Goal: Transaction & Acquisition: Purchase product/service

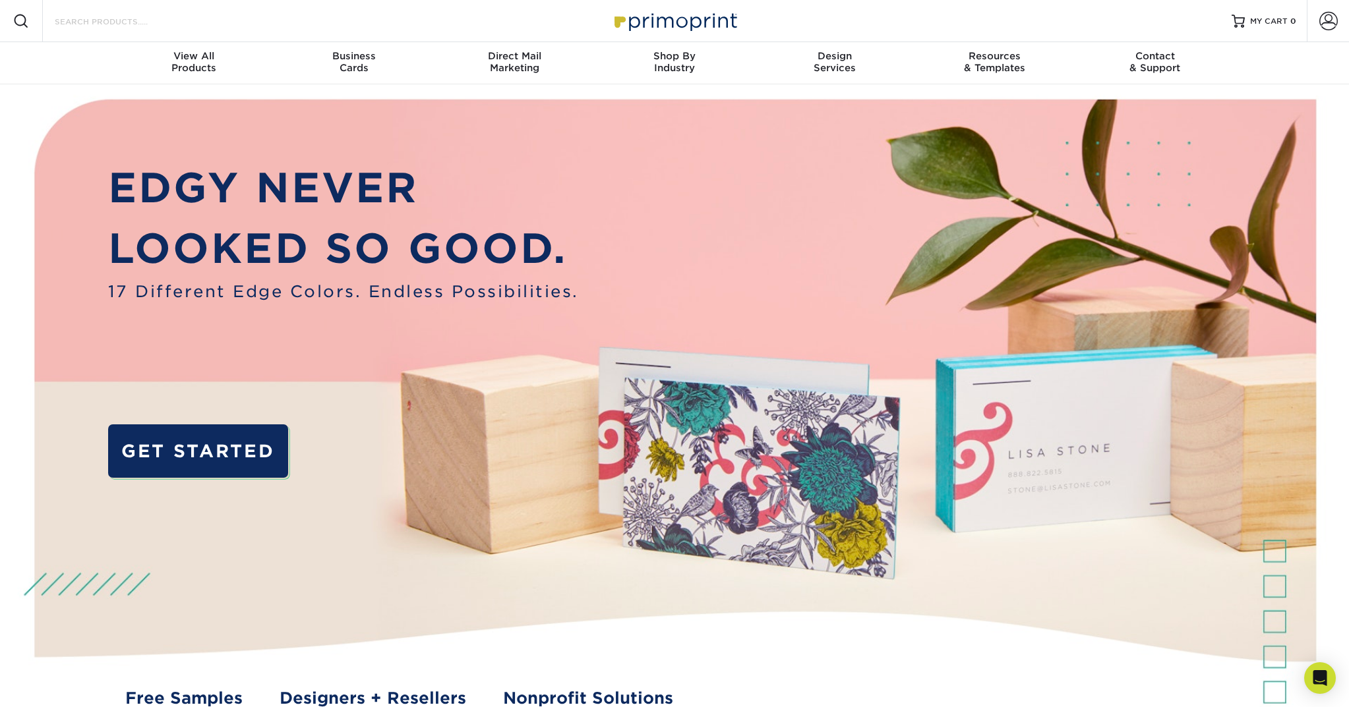
click at [133, 22] on input "Search Products" at bounding box center [117, 21] width 129 height 16
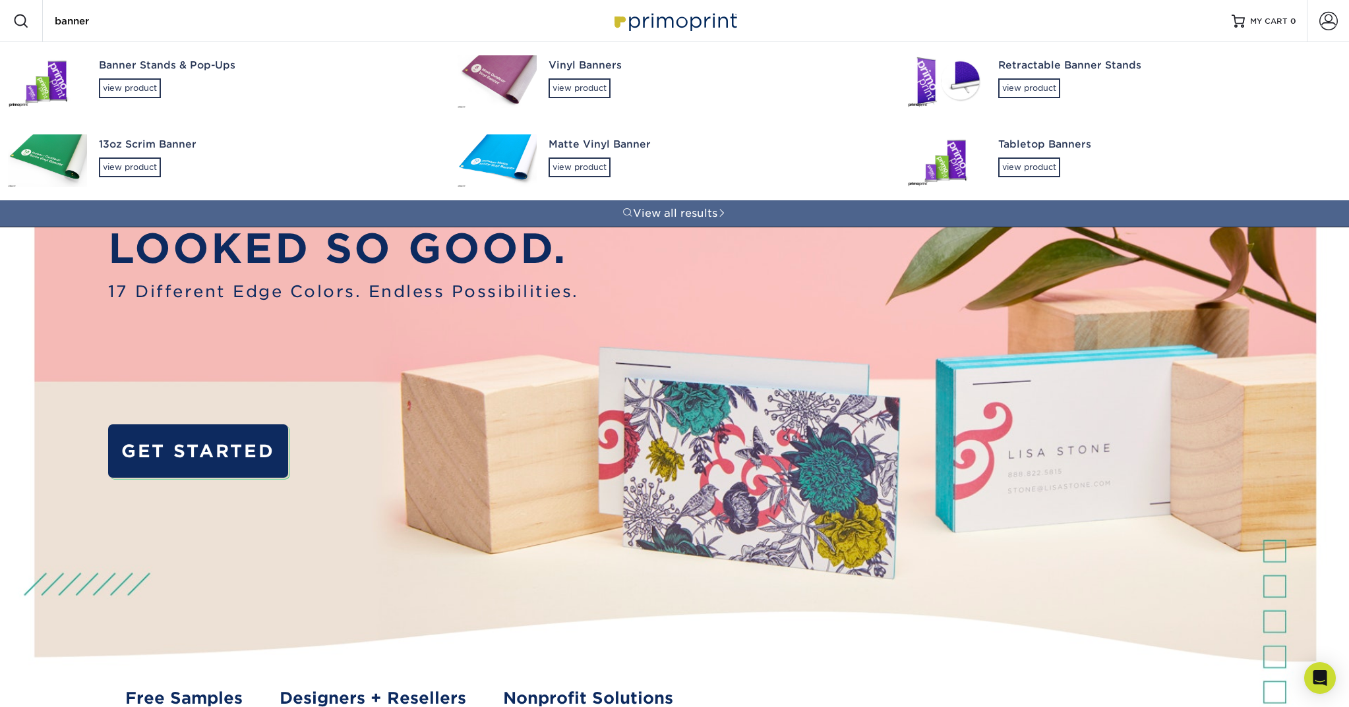
type input "banner"
click at [210, 65] on div "Banner Stands & Pop-Ups" at bounding box center [266, 65] width 335 height 15
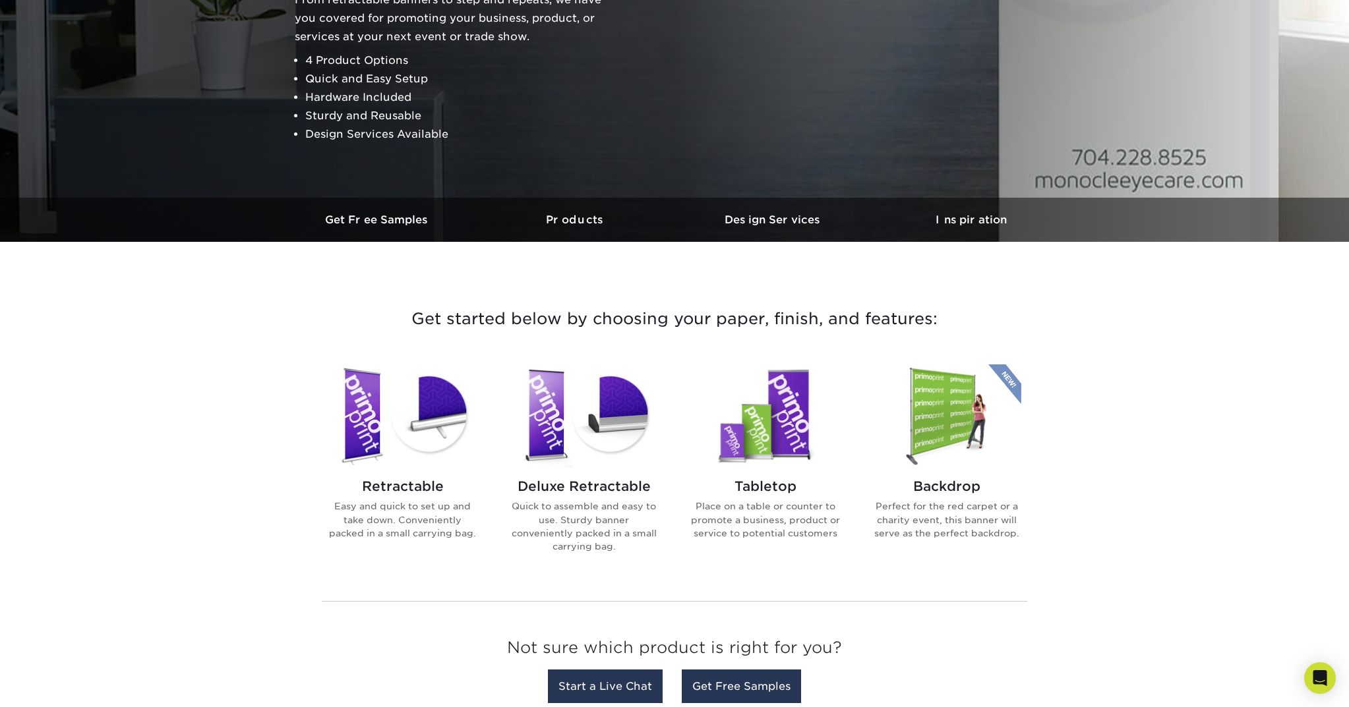
scroll to position [217, 0]
click at [349, 401] on img at bounding box center [403, 415] width 150 height 103
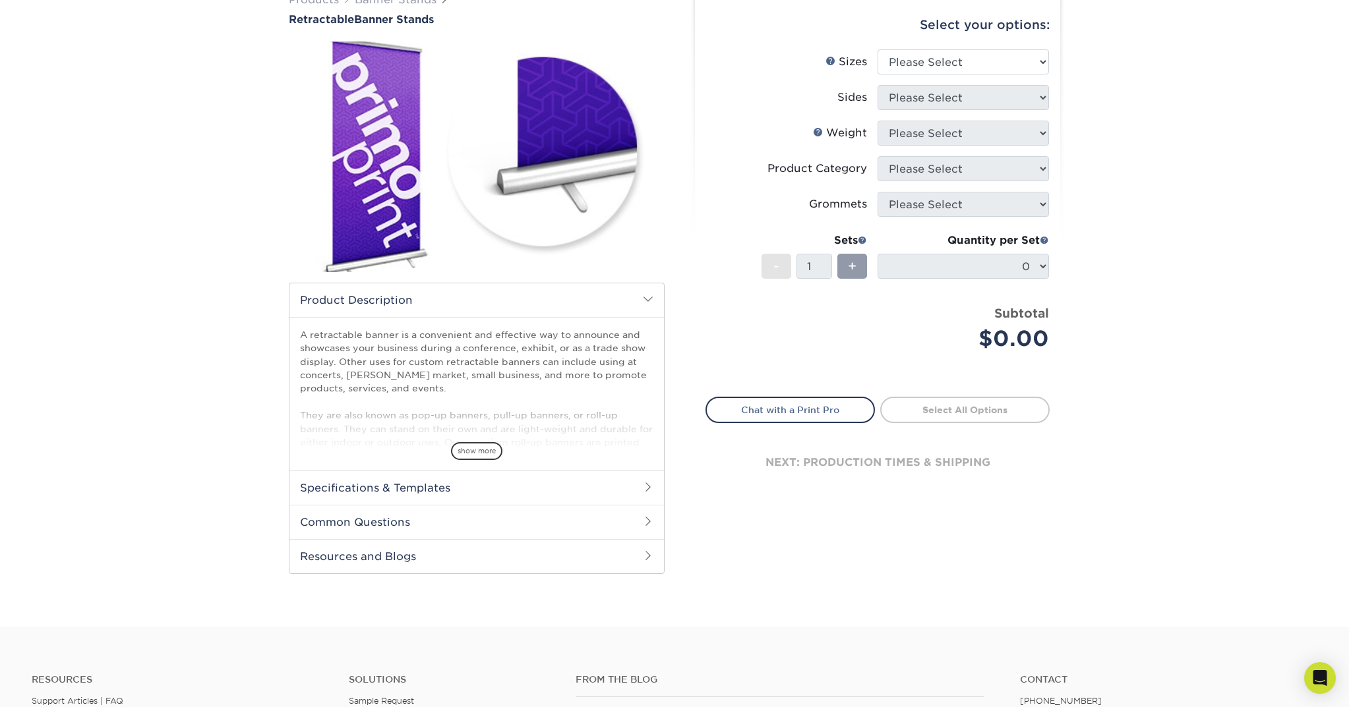
scroll to position [131, 0]
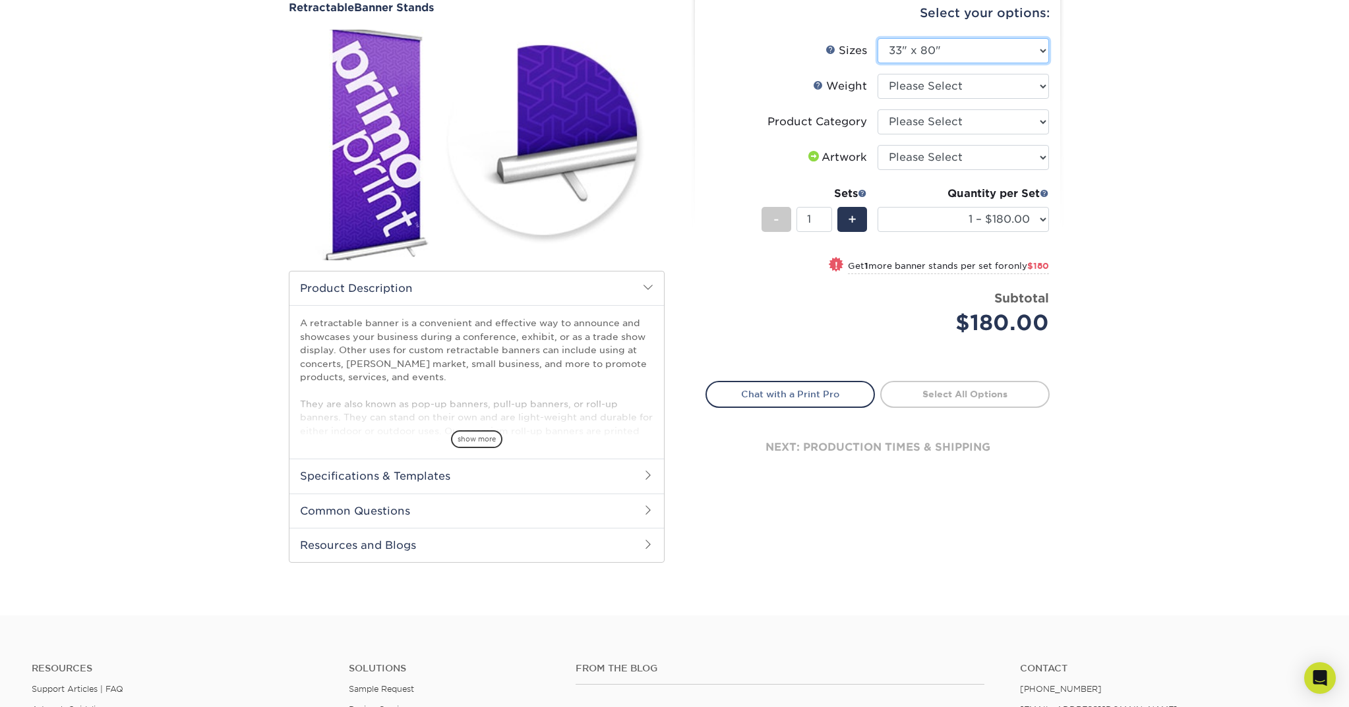
select select "24.00x60.00"
select select "-1"
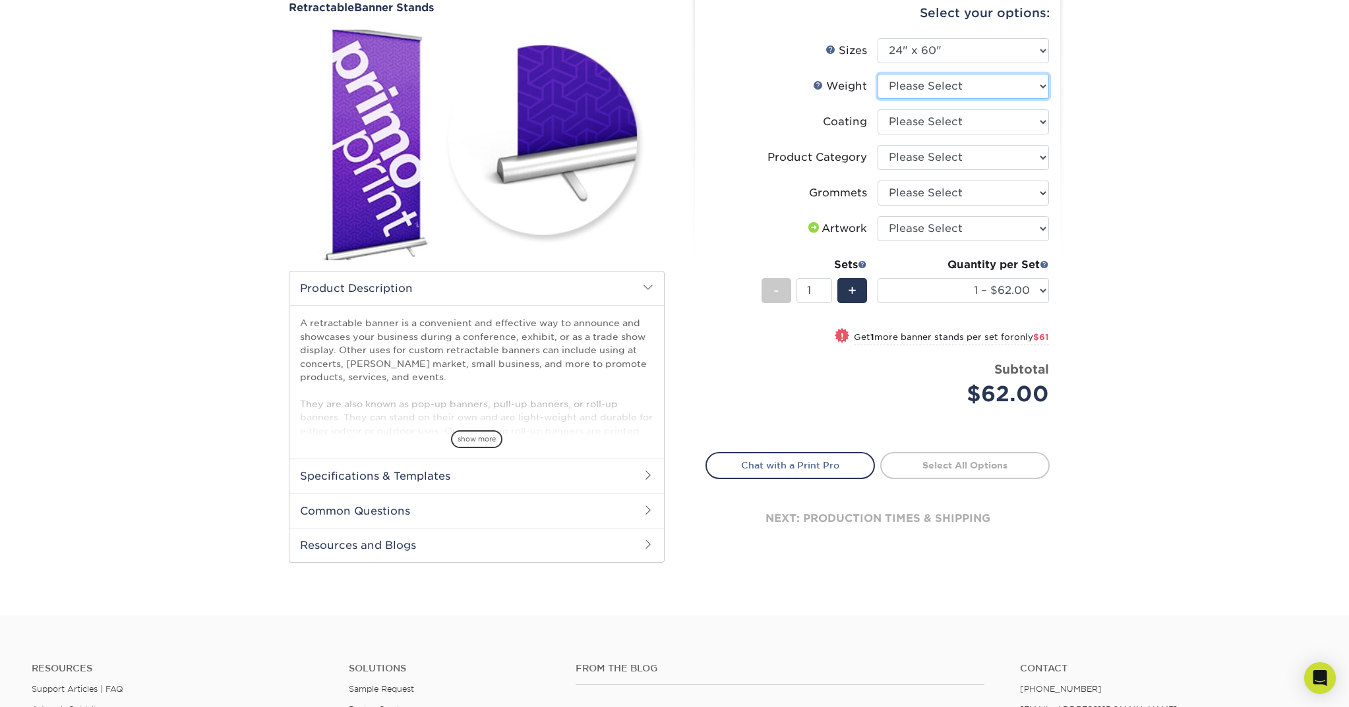
select select "10MIL"
select select "3e7618de-abca-4bda-9f97-8b9129e913d8"
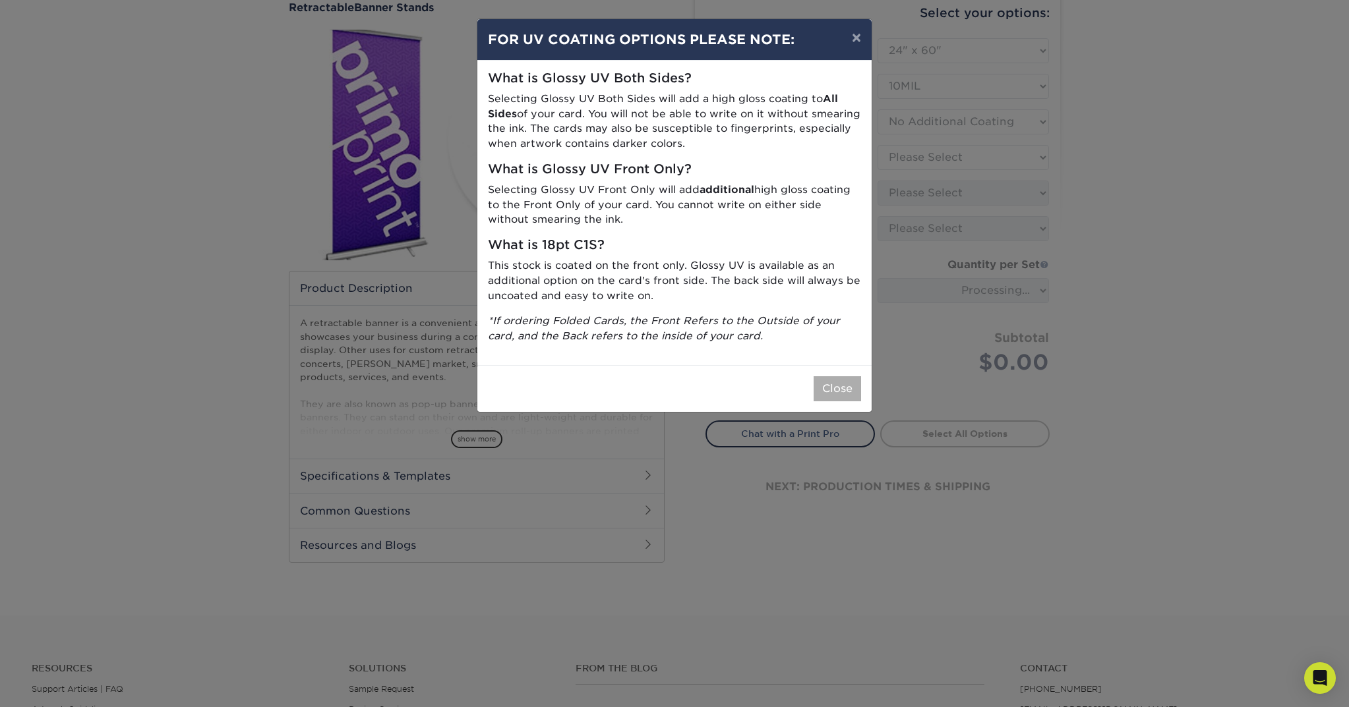
click at [846, 376] on button "Close" at bounding box center [836, 388] width 47 height 25
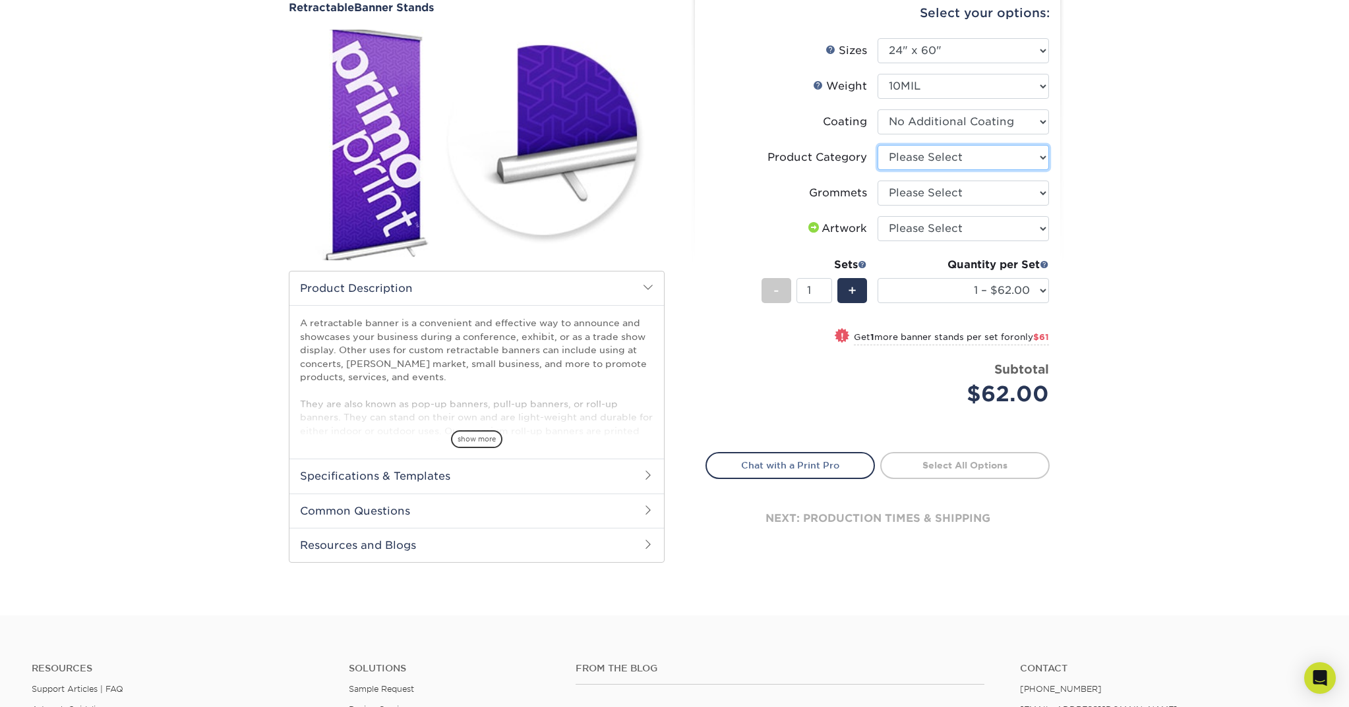
select select "04d2fd70-9dfc-4e71-b811-ad8e877b92c4"
select select "ce33bba6-a87b-4293-934d-6f372bdce3e6"
select select "upload"
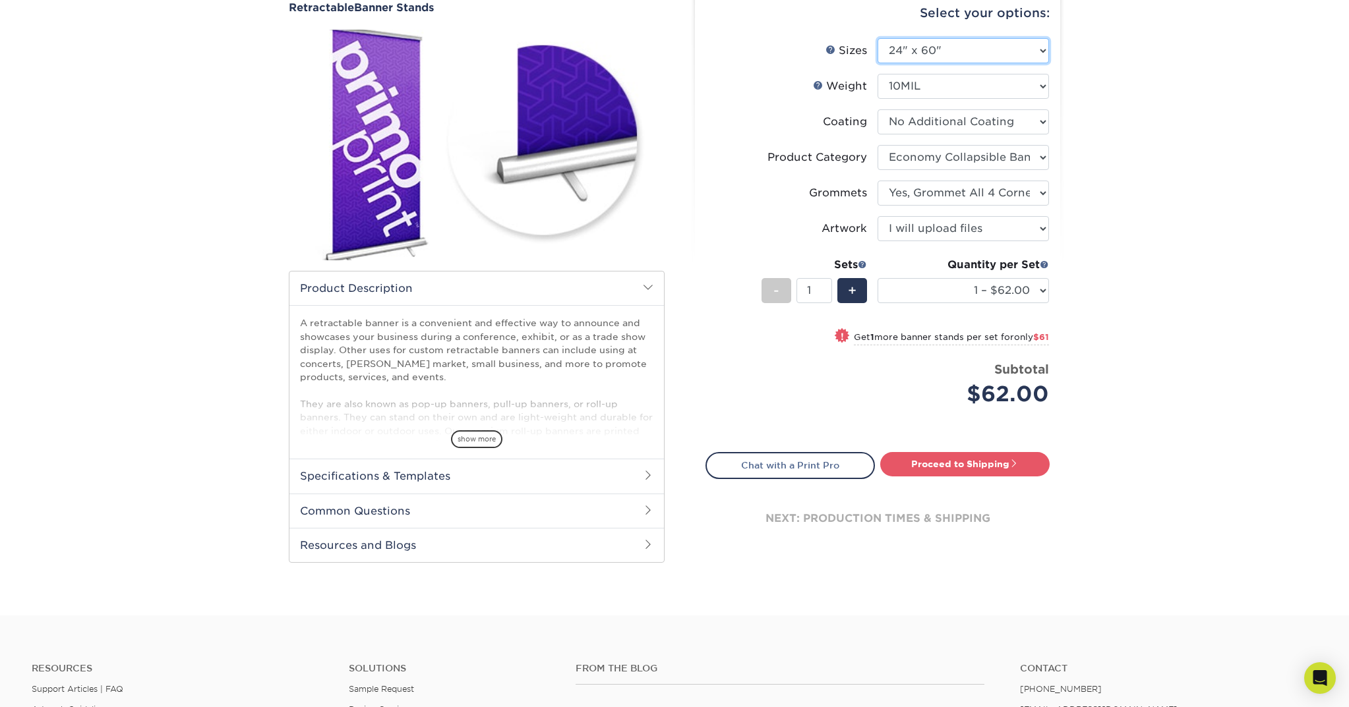
select select "47.00x80.00"
select select "-1"
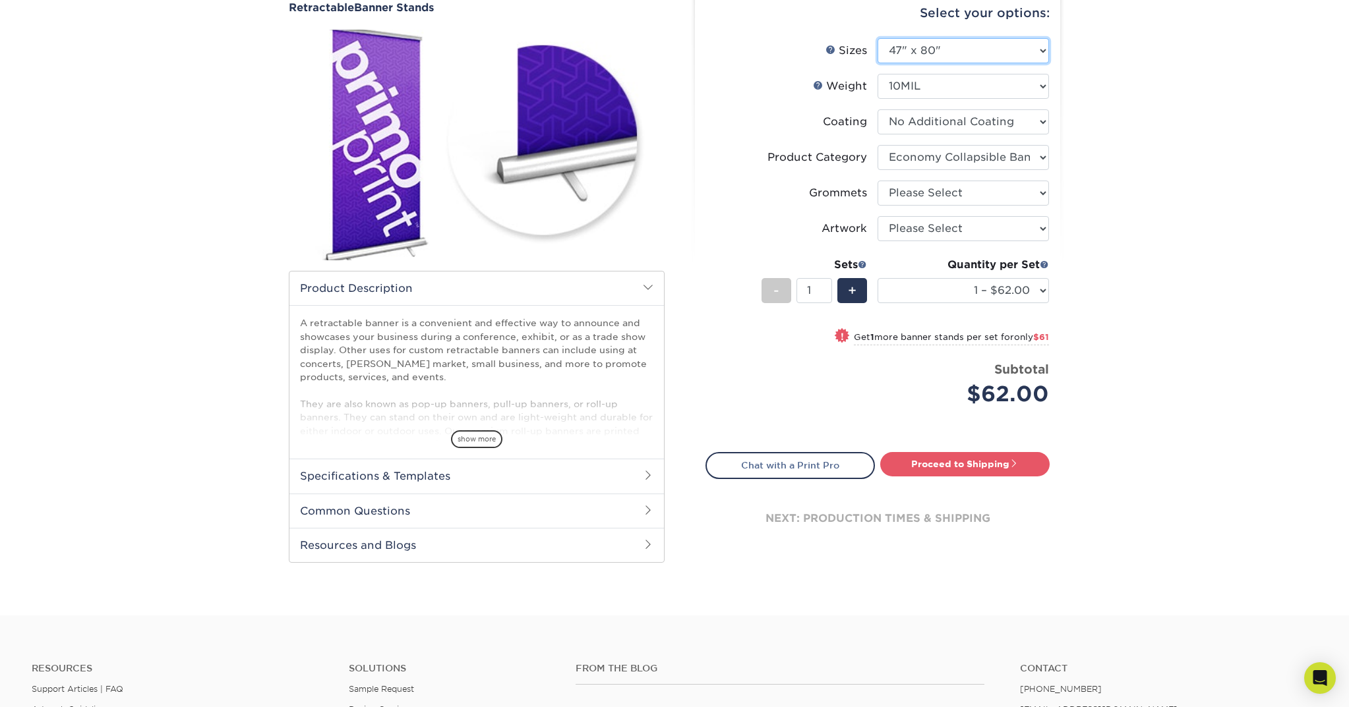
select select "-1"
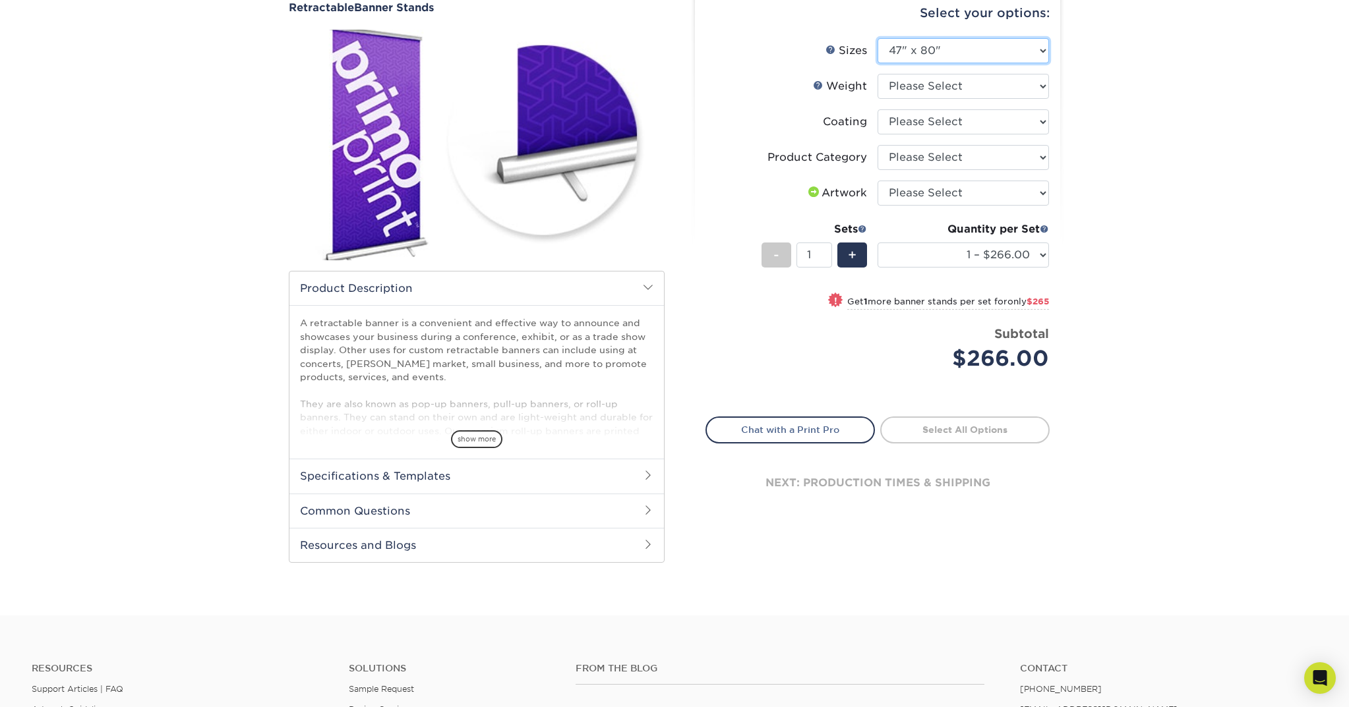
select select "24.00x60.00"
select select "-1"
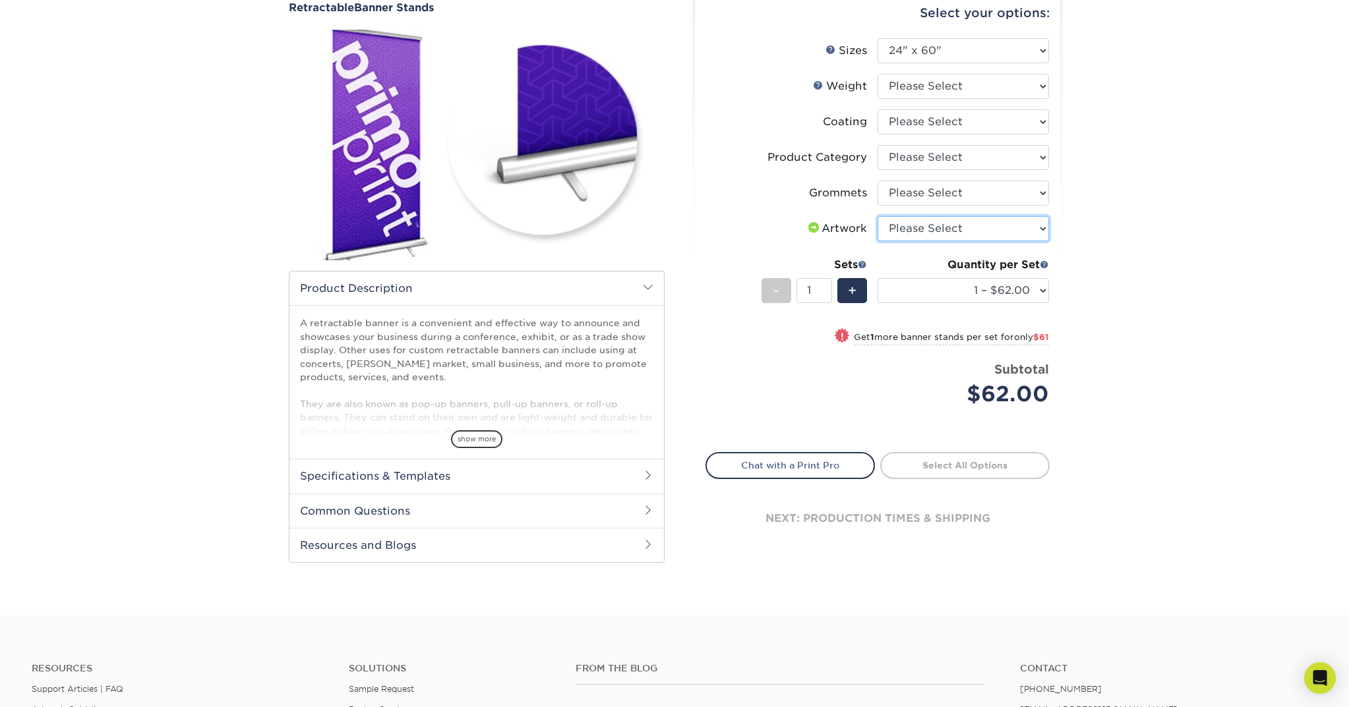
select select "upload"
select select "ce33bba6-a87b-4293-934d-6f372bdce3e6"
select select "04d2fd70-9dfc-4e71-b811-ad8e877b92c4"
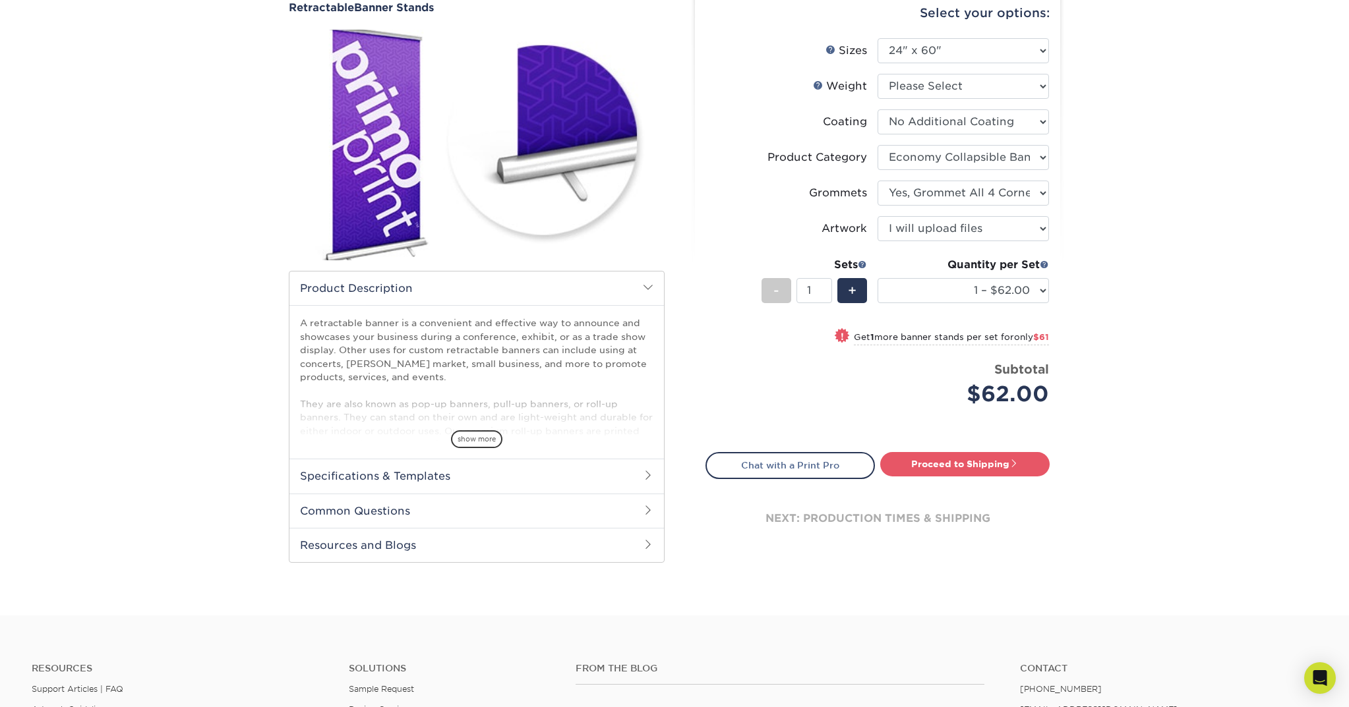
select select "-1"
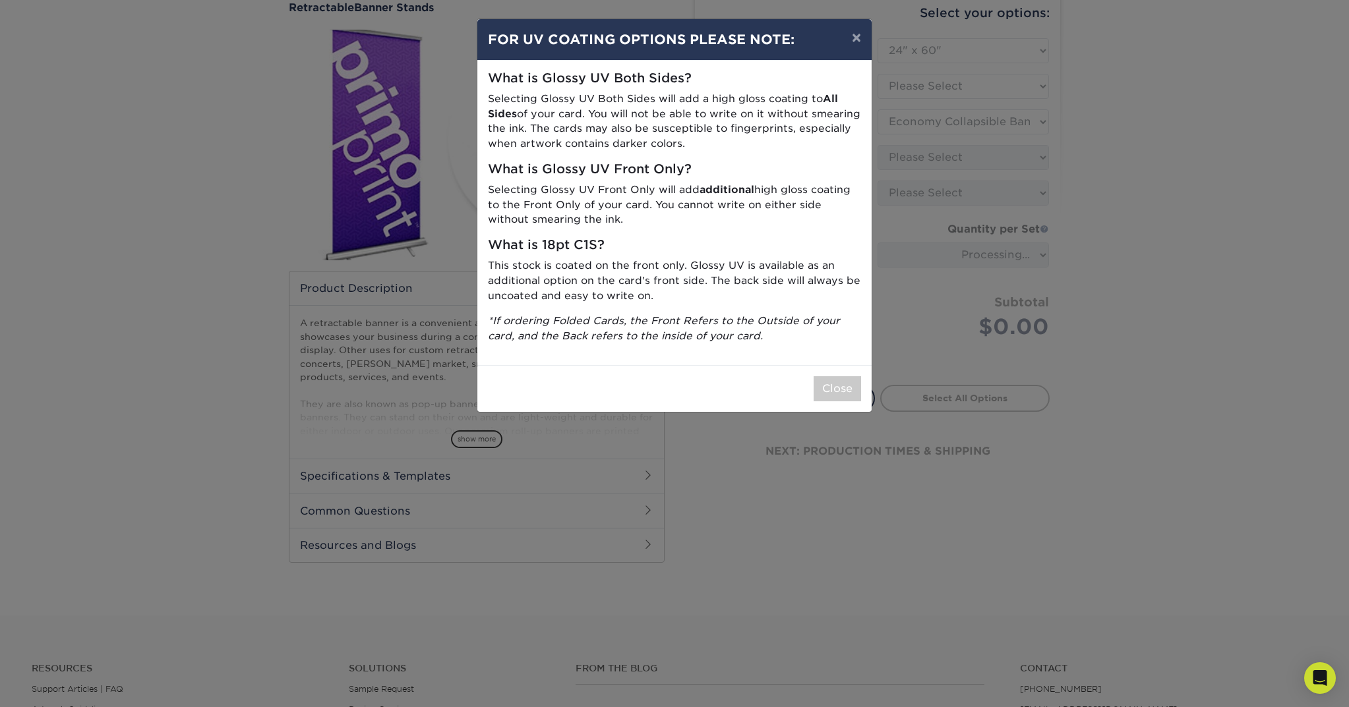
click at [903, 92] on div "× FOR UV COATING OPTIONS PLEASE NOTE: What is Glossy UV Both Sides? Selecting G…" at bounding box center [674, 353] width 1349 height 707
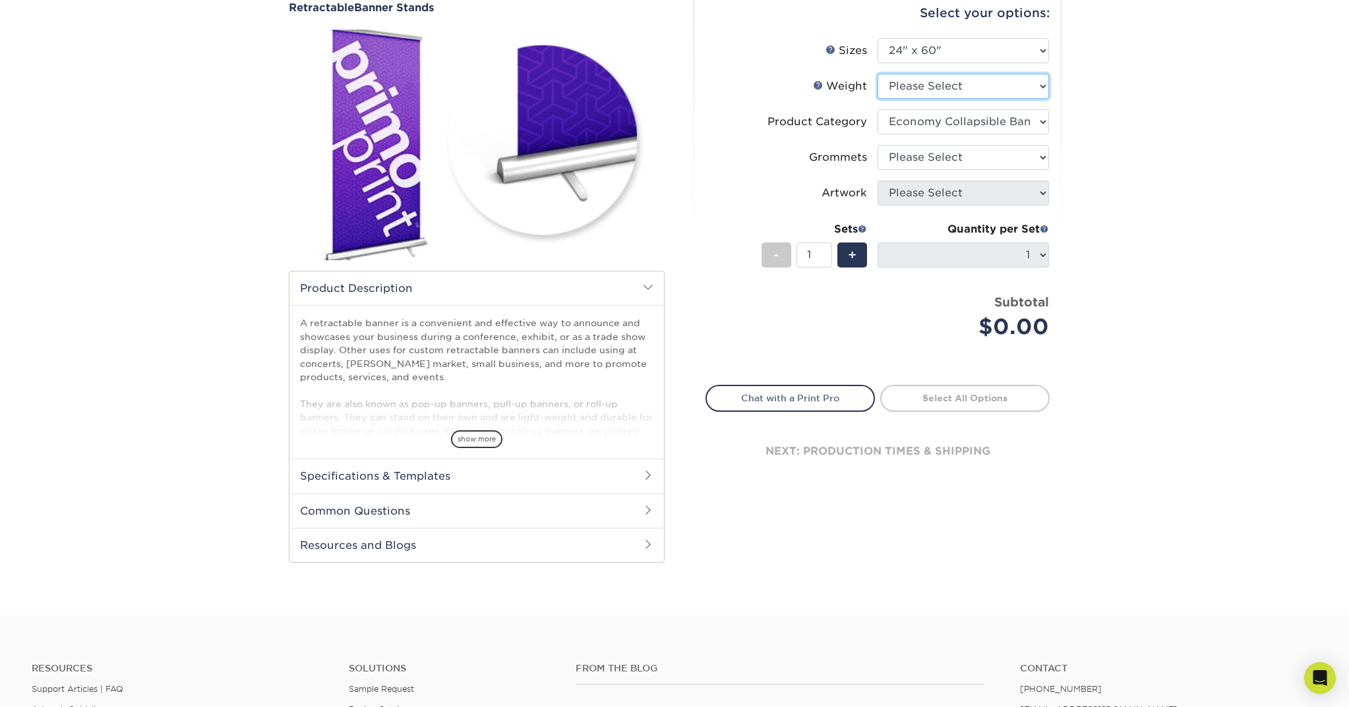
select select "10MIL"
select select
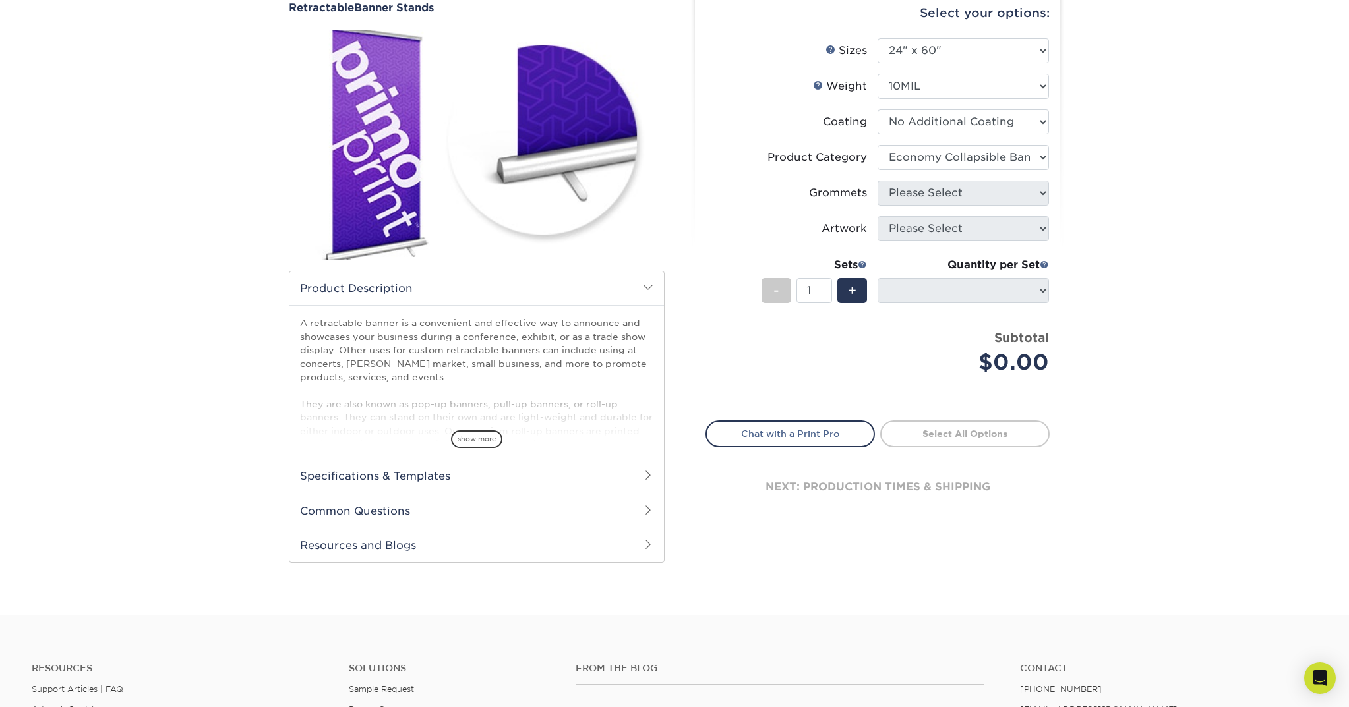
scroll to position [131, 0]
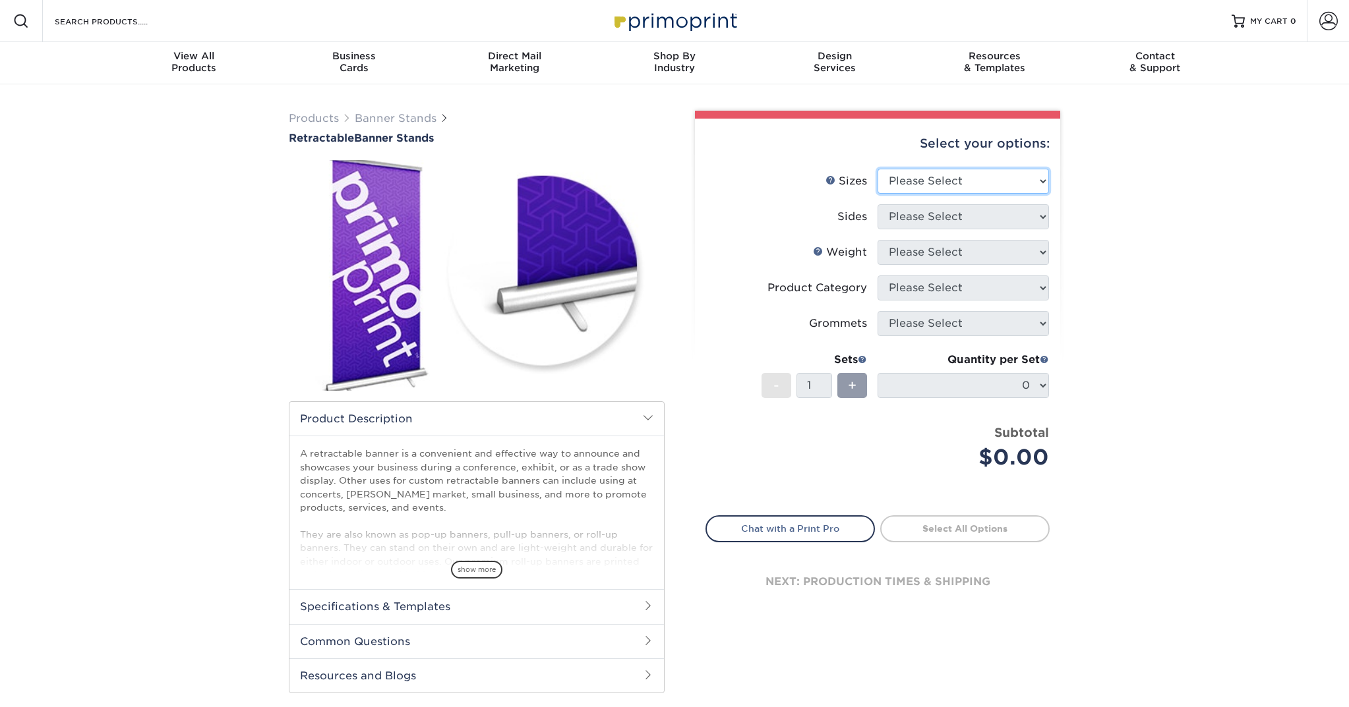
scroll to position [131, 0]
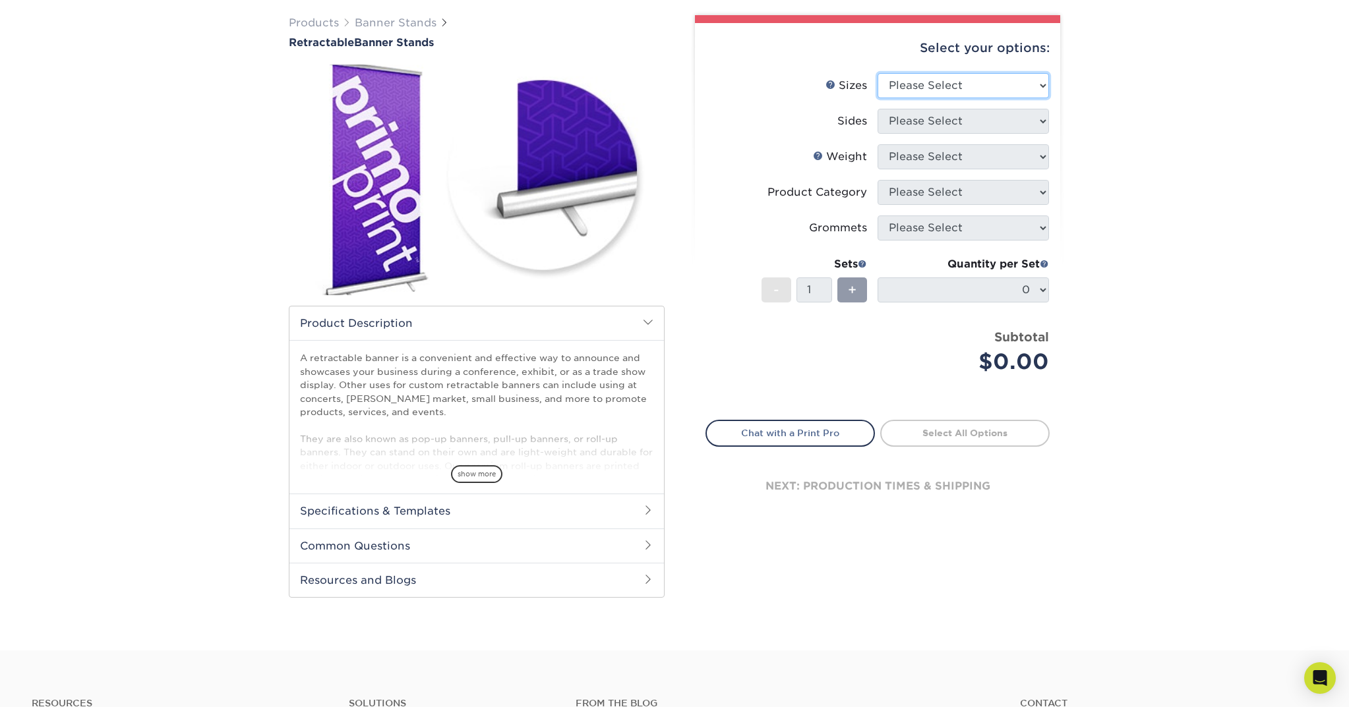
select select "24.00x60.00"
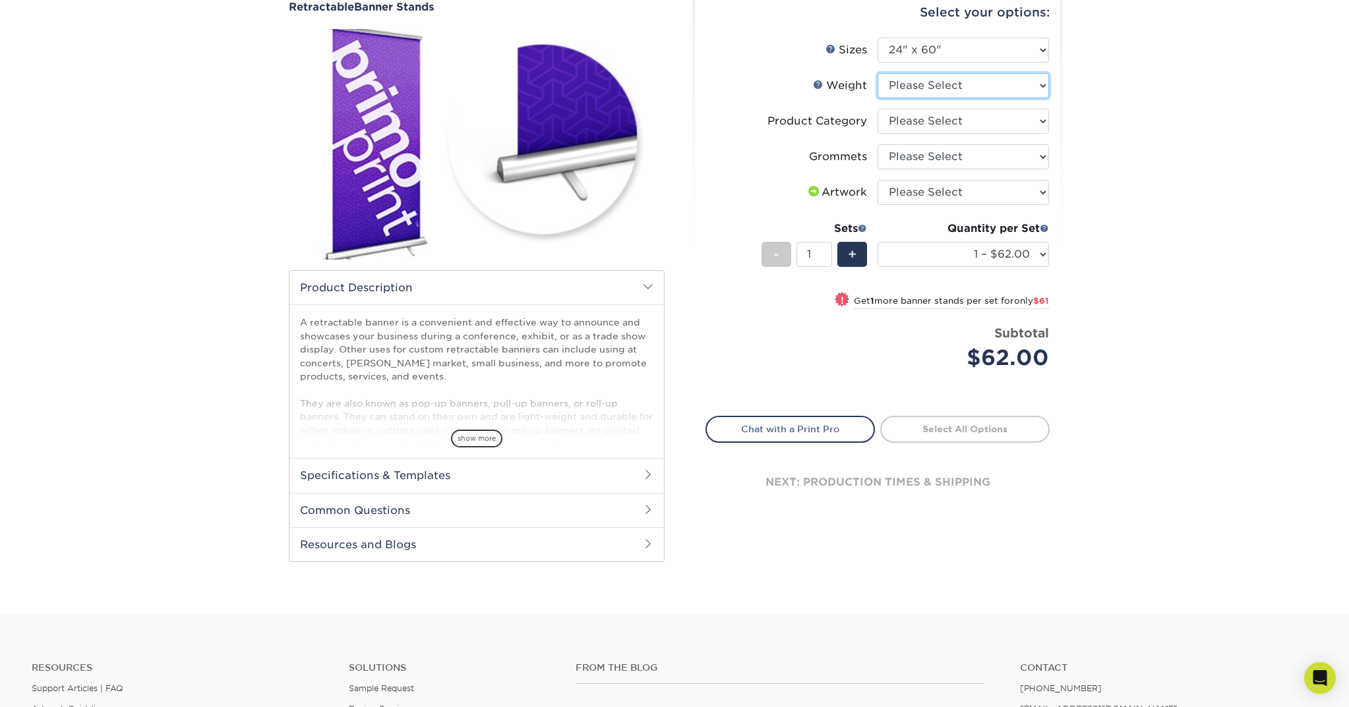
select select "10MIL"
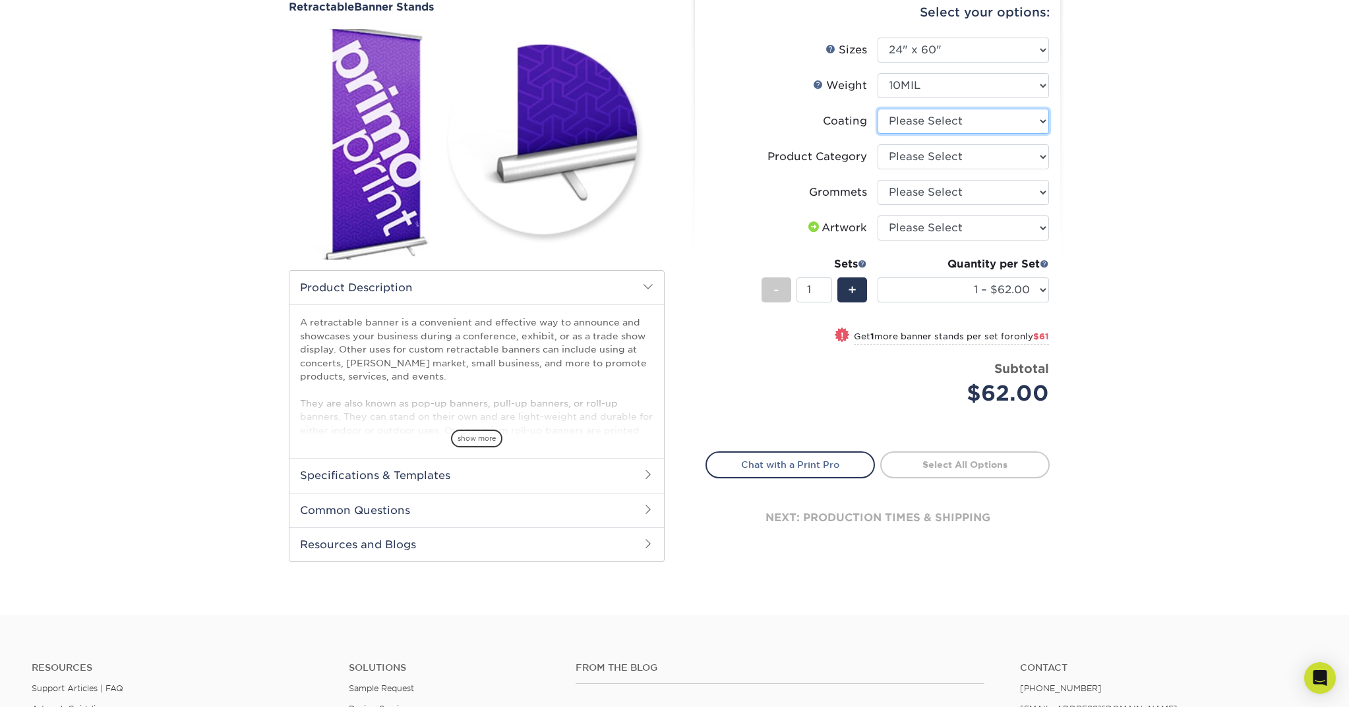
select select "3e7618de-abca-4bda-9f97-8b9129e913d8"
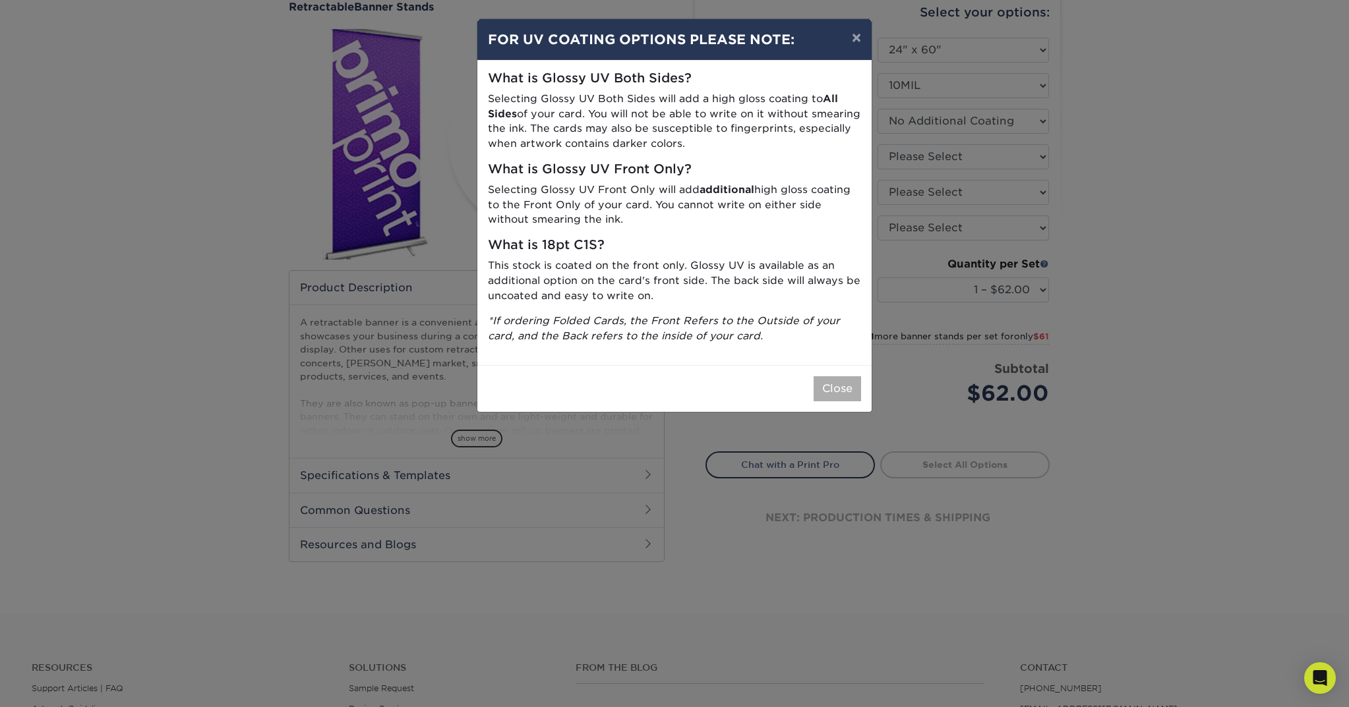
click at [838, 378] on button "Close" at bounding box center [836, 388] width 47 height 25
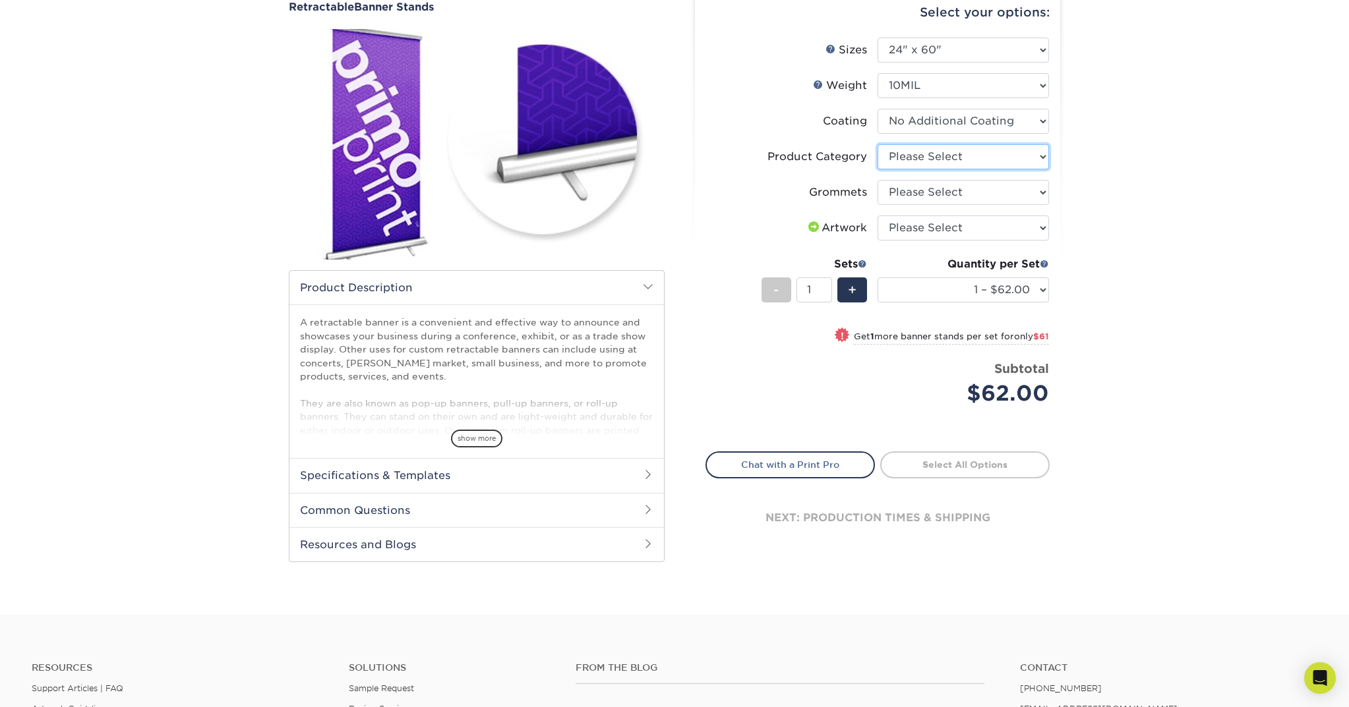
select select "04d2fd70-9dfc-4e71-b811-ad8e877b92c4"
select select "ce33bba6-a87b-4293-934d-6f372bdce3e6"
select select "upload"
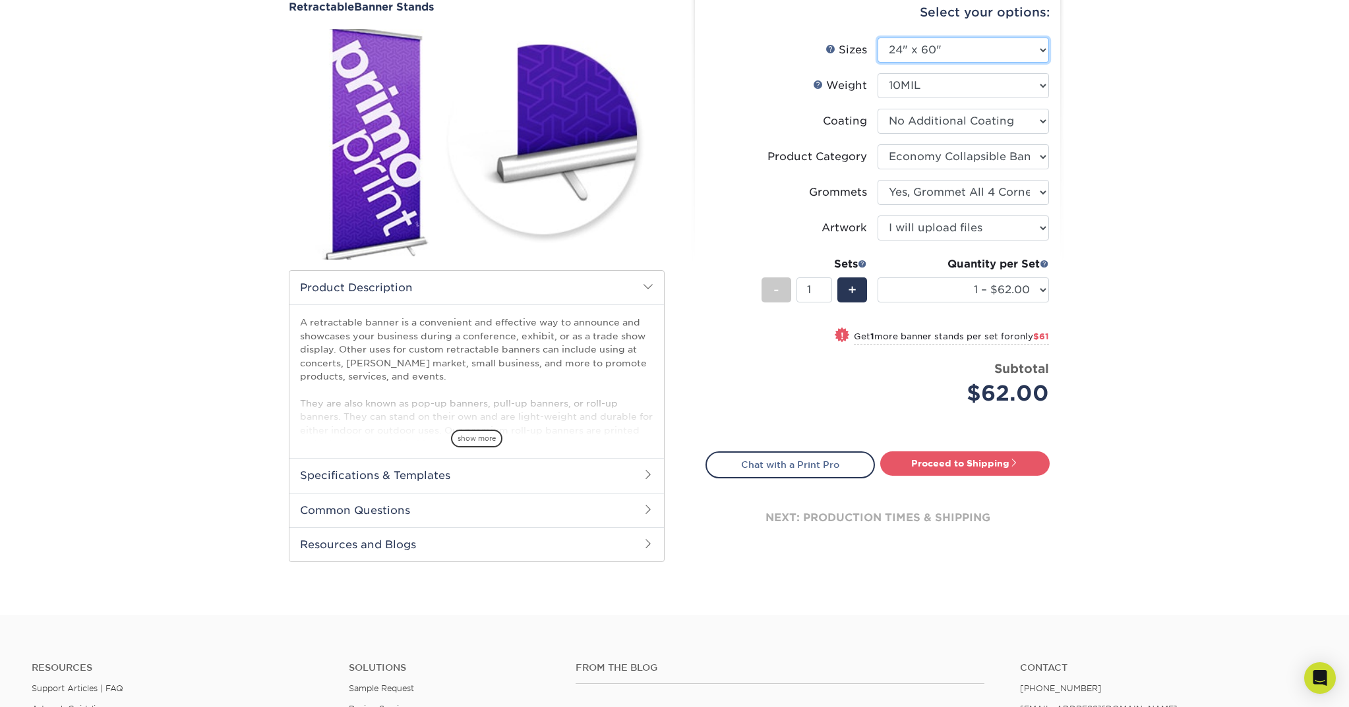
select select "47.00x80.00"
select select "-1"
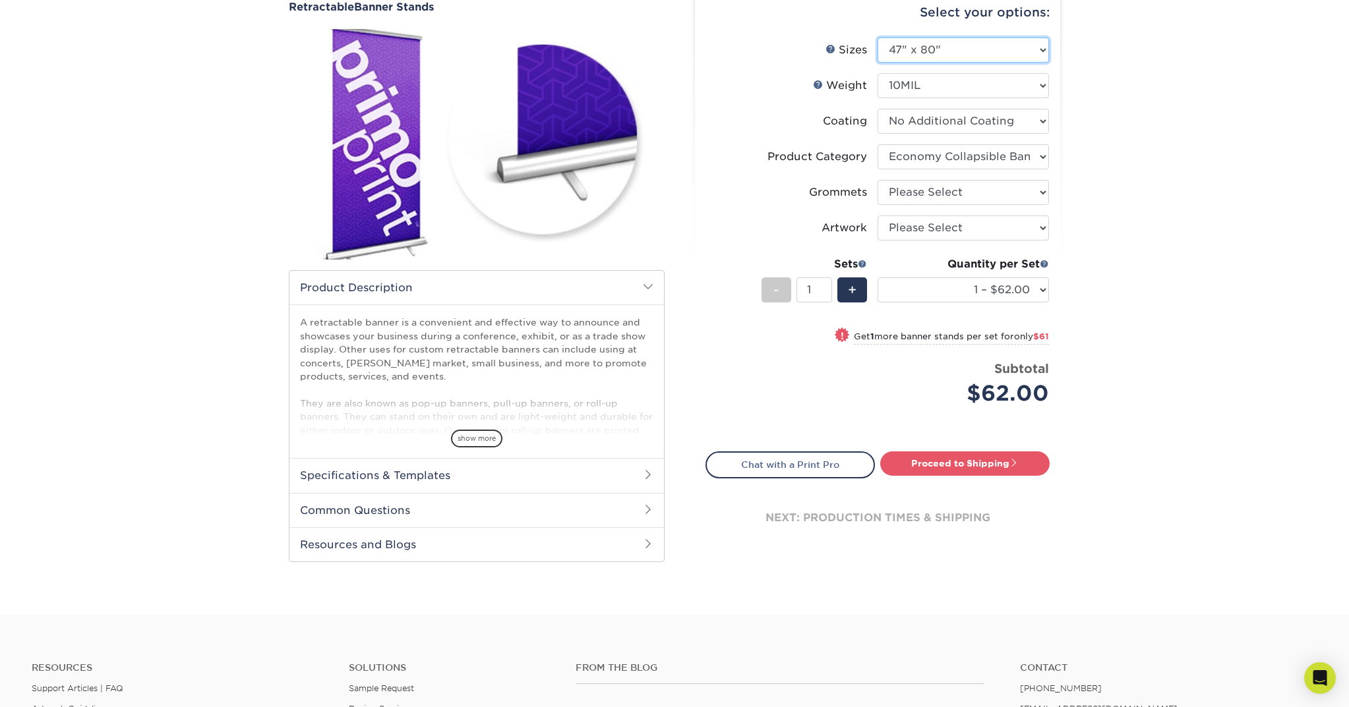
select select "-1"
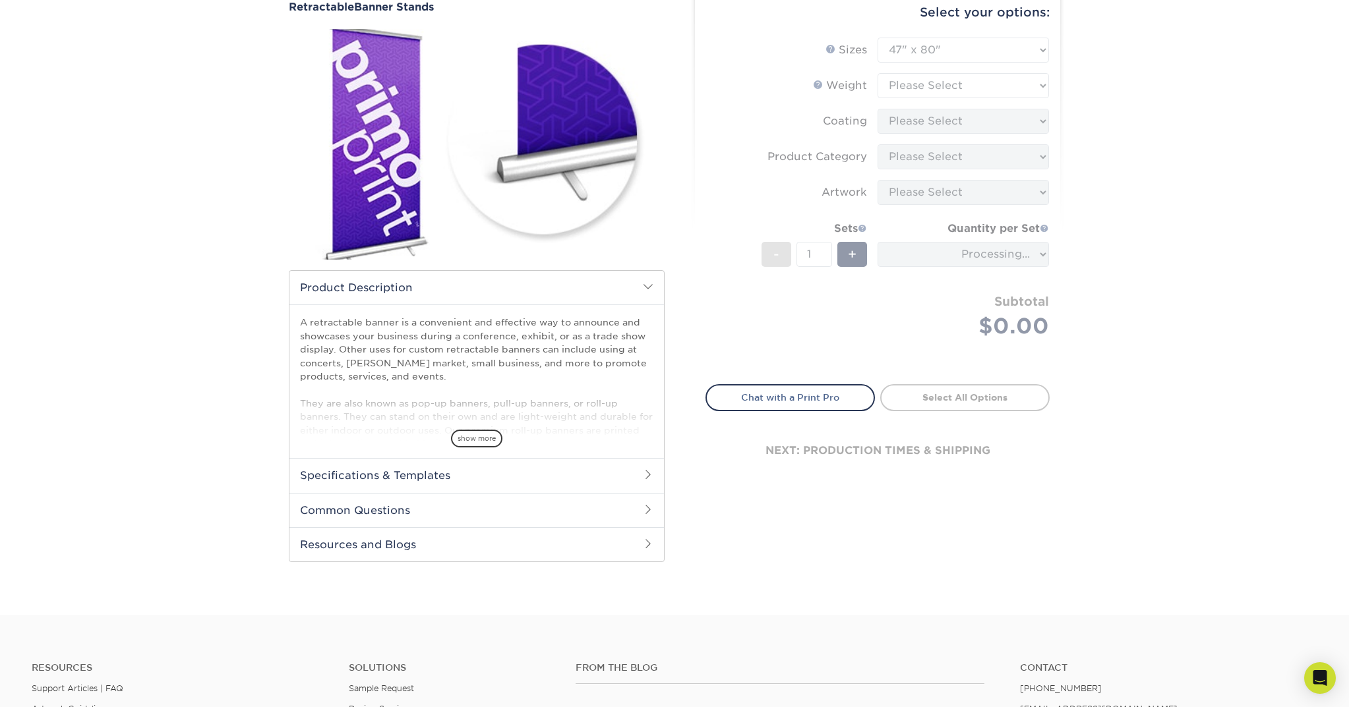
click at [972, 45] on form "Sizes Help Sizes Please Select 24" x 60" 33" x 80" 47" x 80" - 1" at bounding box center [877, 204] width 344 height 332
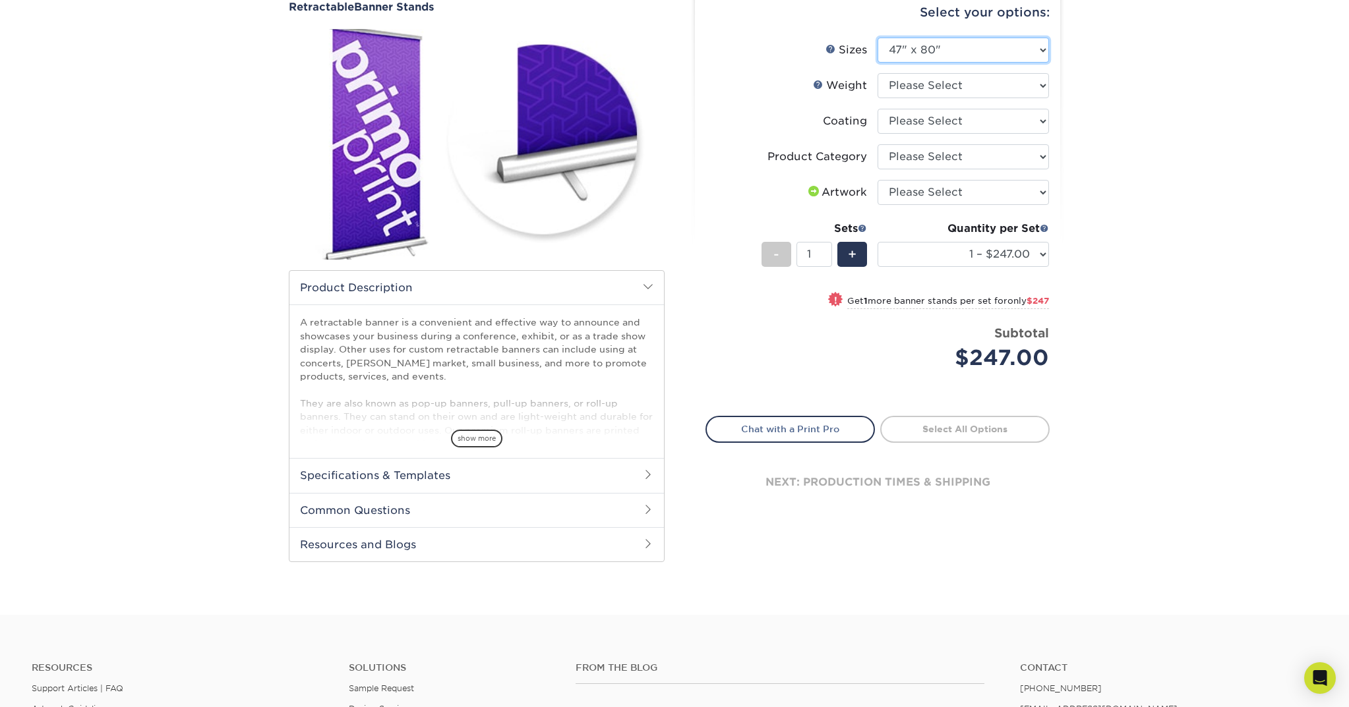
select select "33.00x80.00"
select select "-1"
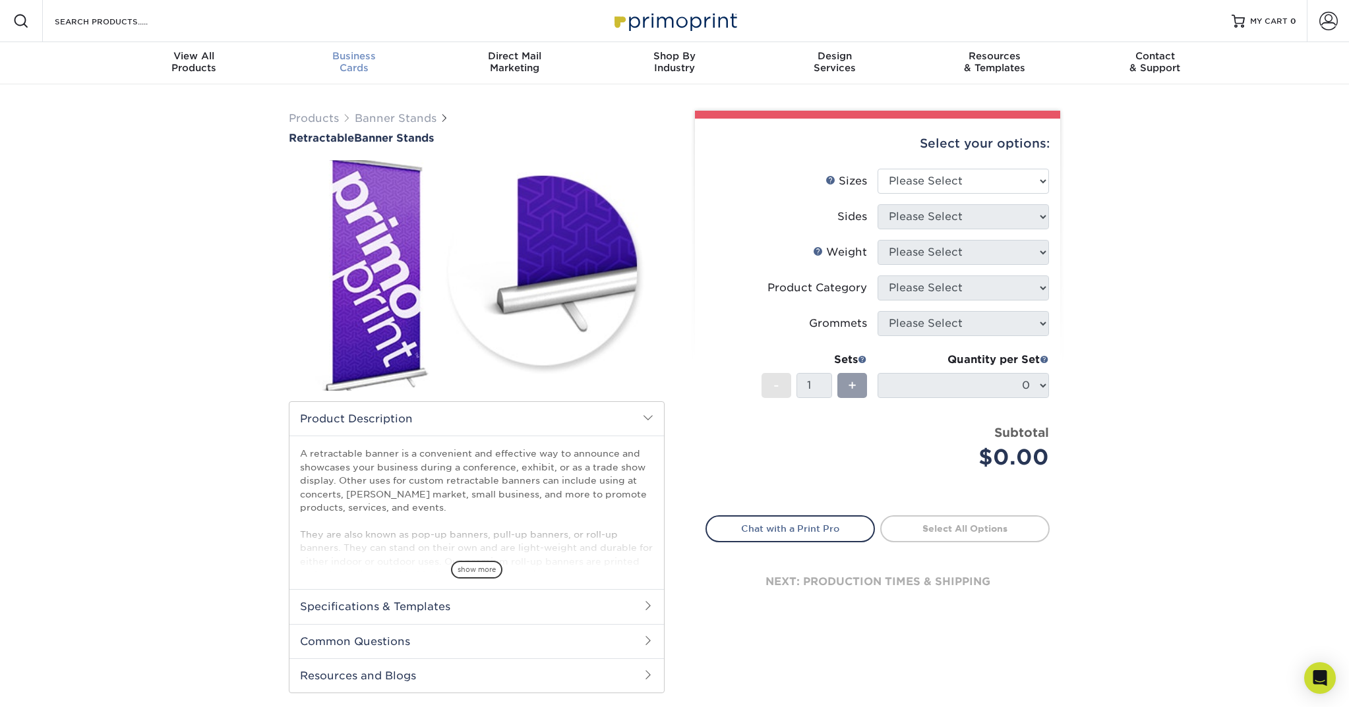
scroll to position [-3, 0]
click at [175, 18] on input "Search Products" at bounding box center [117, 21] width 129 height 16
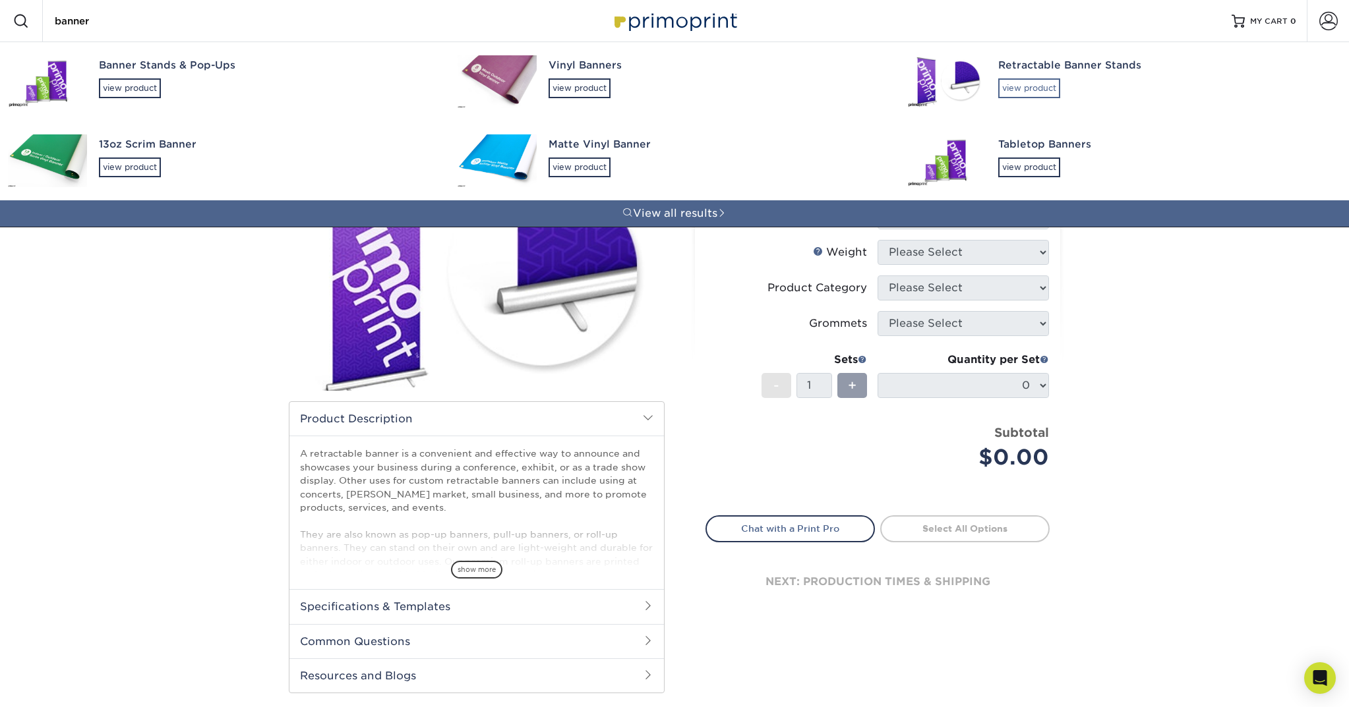
type input "banner"
click at [1012, 84] on div "view product" at bounding box center [1029, 88] width 62 height 20
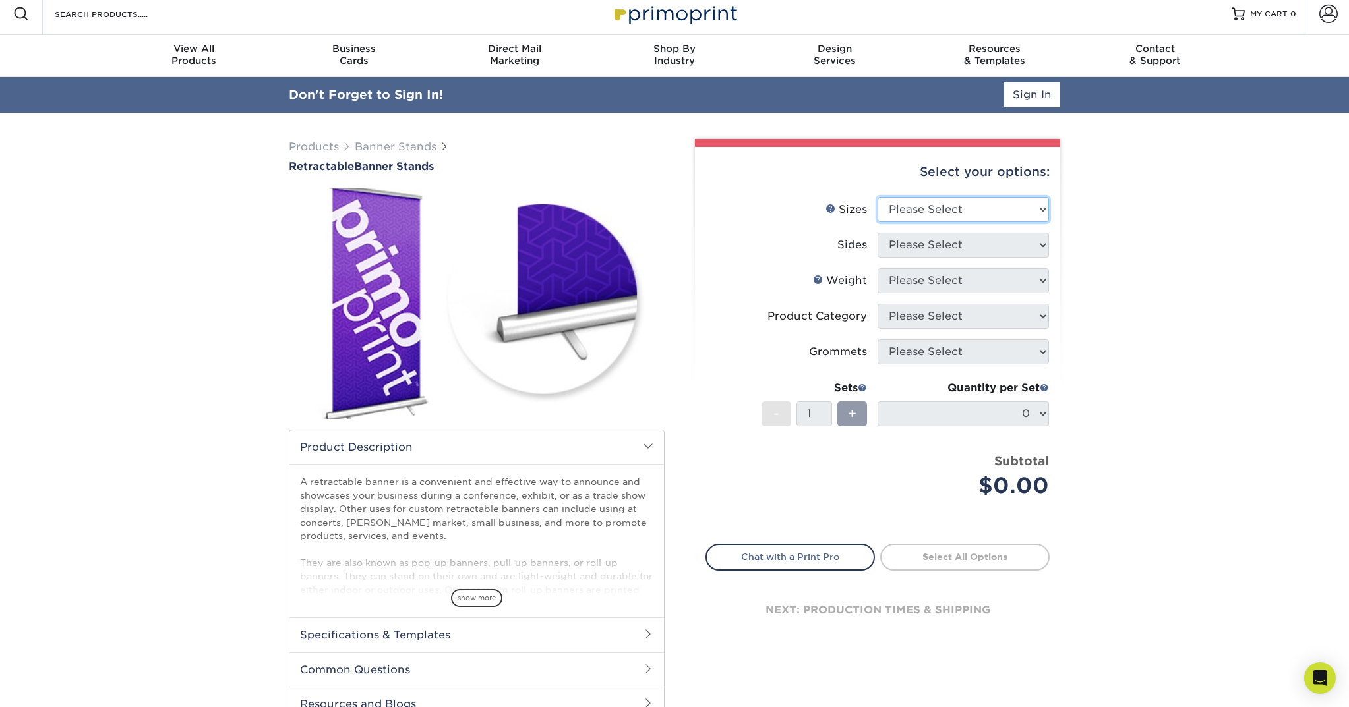
scroll to position [7, 1]
select select "24.00x60.00"
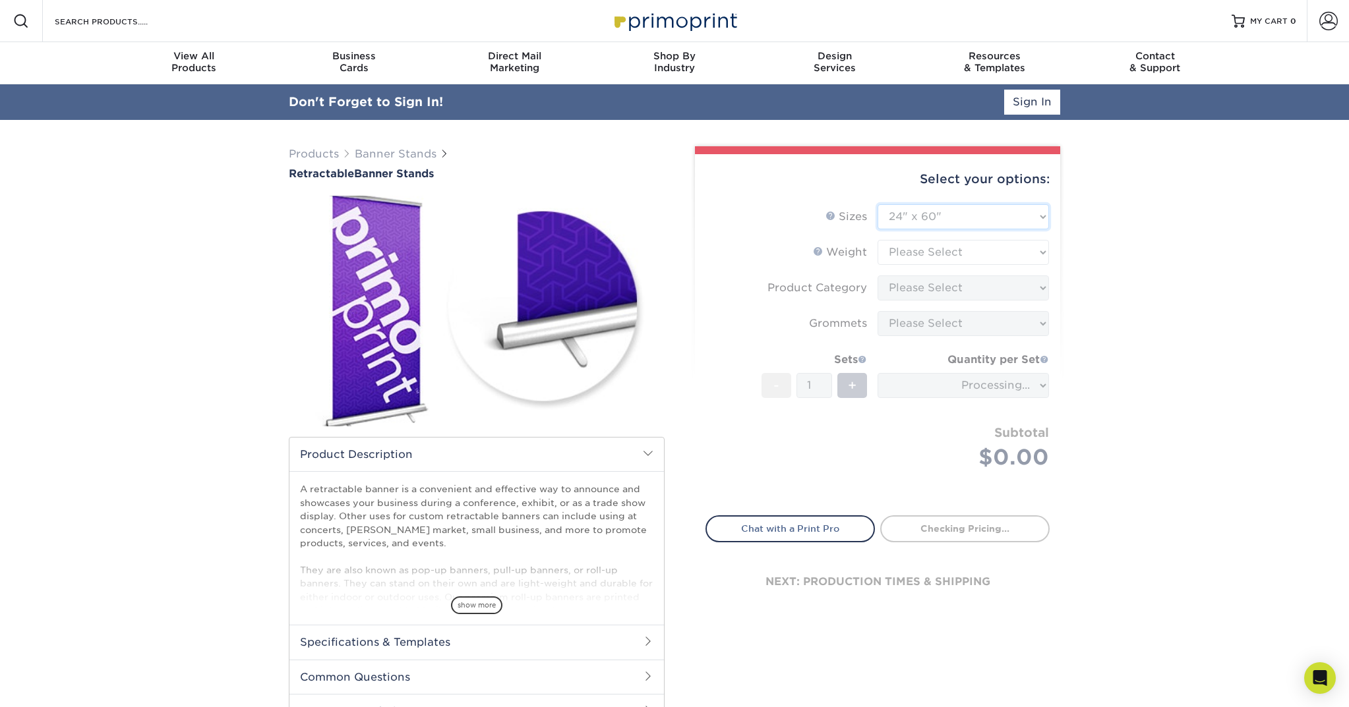
scroll to position [0, 0]
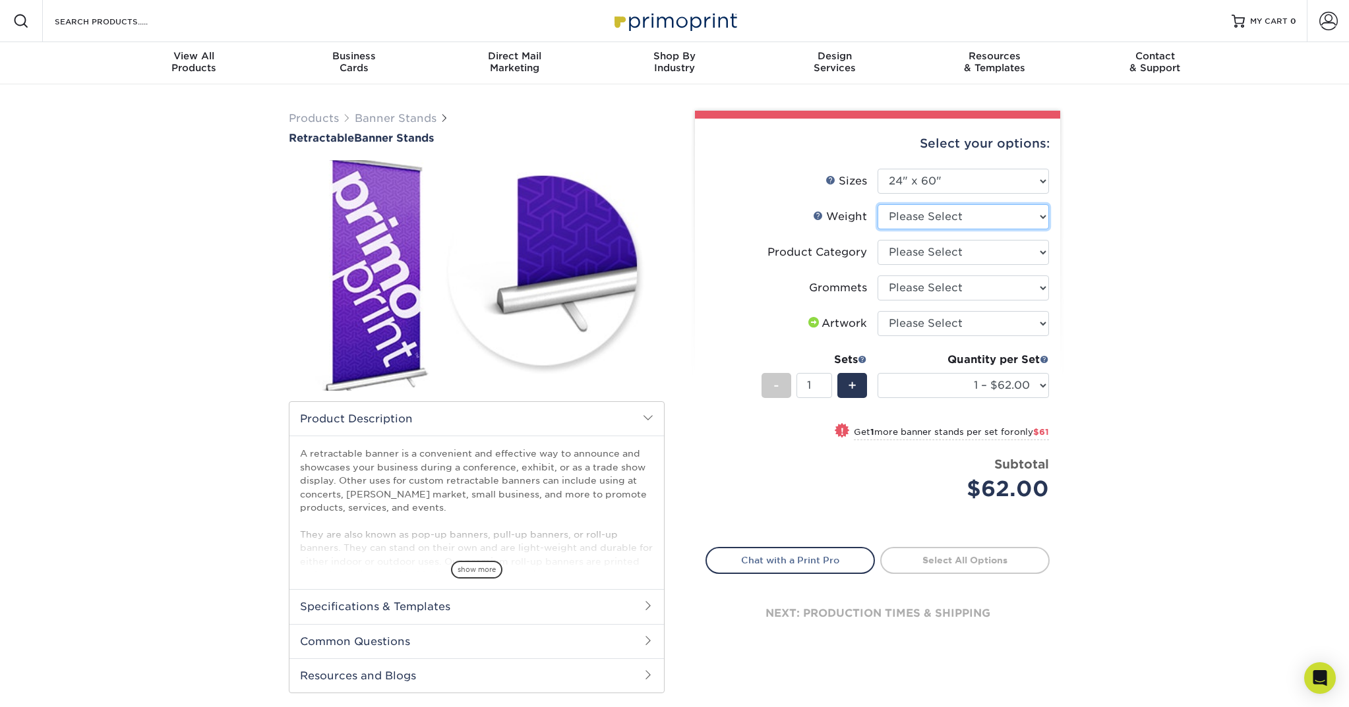
select select "10MIL"
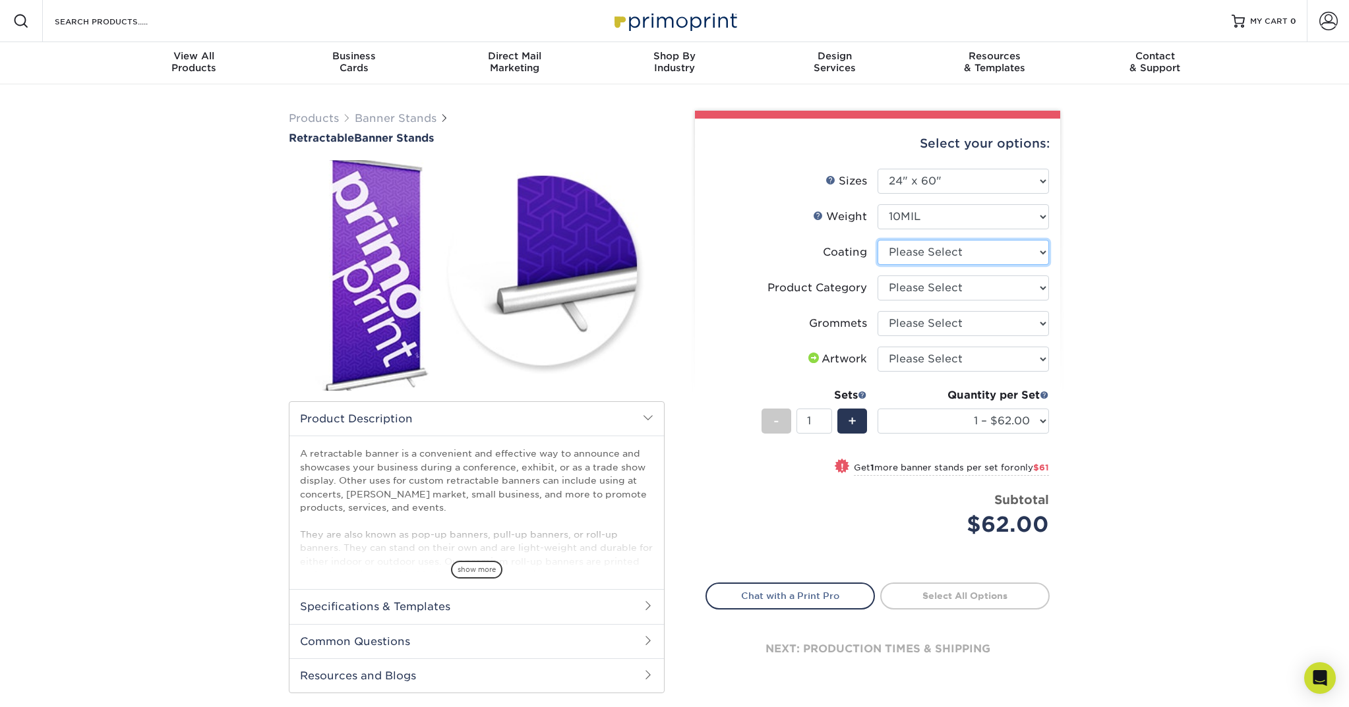
select select "3e7618de-abca-4bda-9f97-8b9129e913d8"
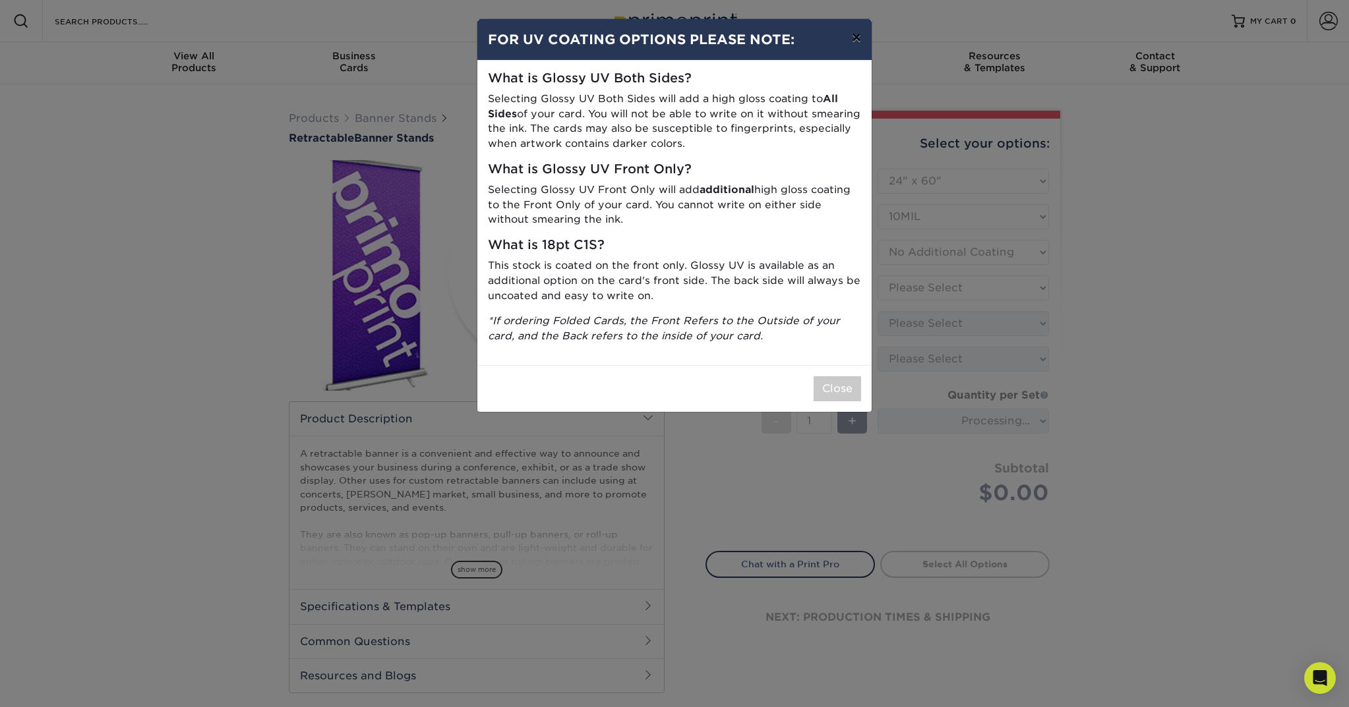
click at [858, 40] on button "×" at bounding box center [856, 37] width 30 height 37
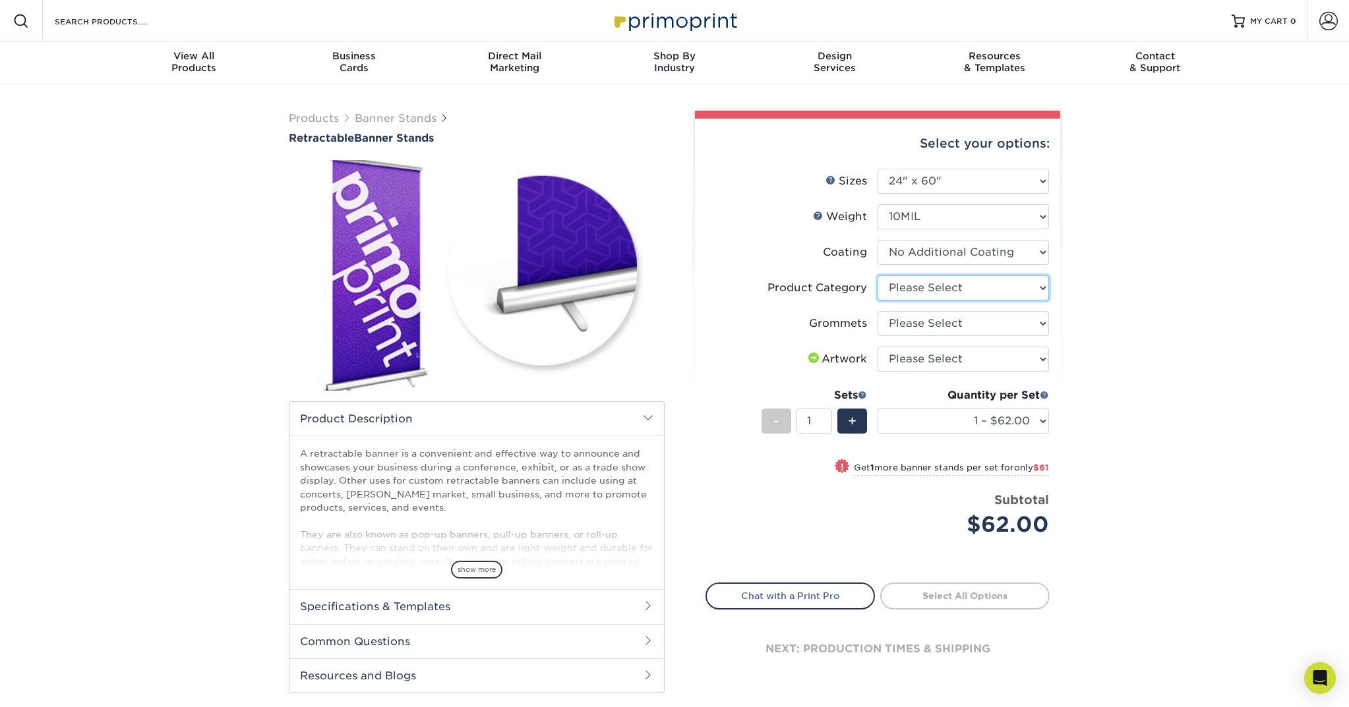
select select "04d2fd70-9dfc-4e71-b811-ad8e877b92c4"
select select "ce33bba6-a87b-4293-934d-6f372bdce3e6"
select select "upload"
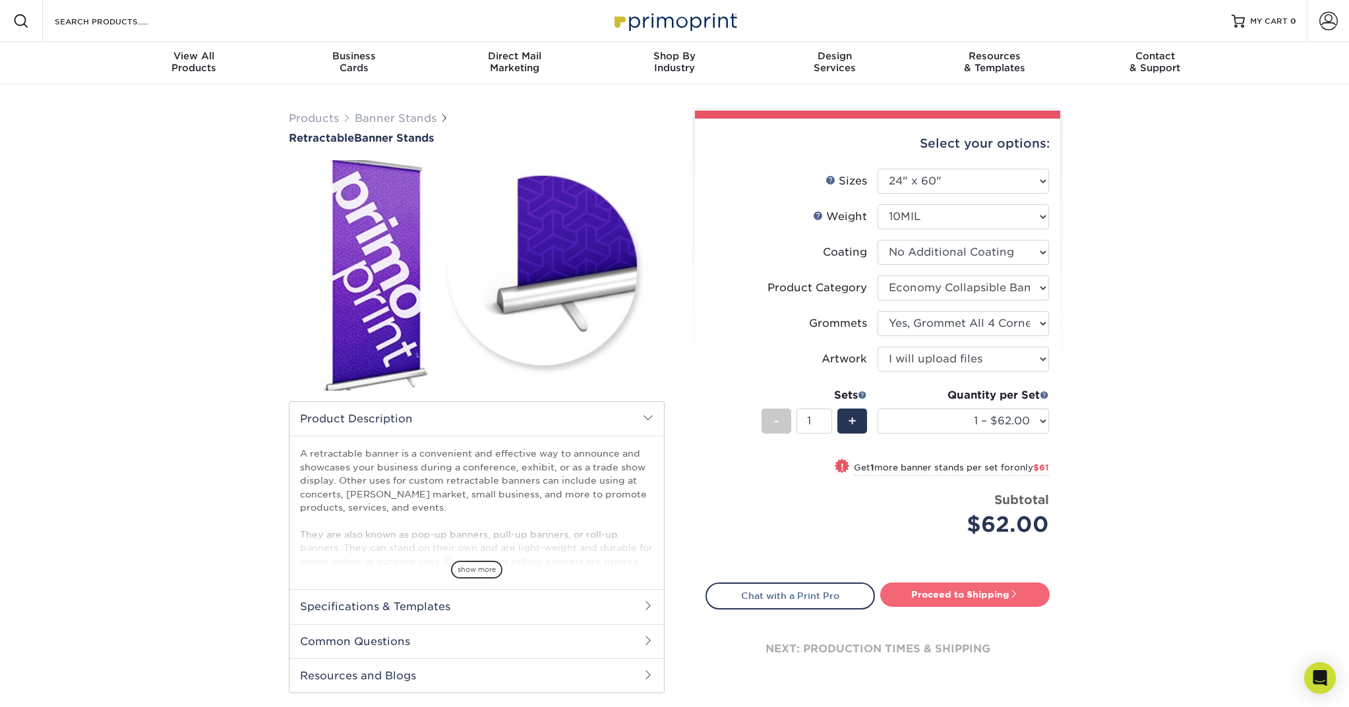
click at [951, 593] on link "Proceed to Shipping" at bounding box center [964, 595] width 169 height 24
type input "Set 1"
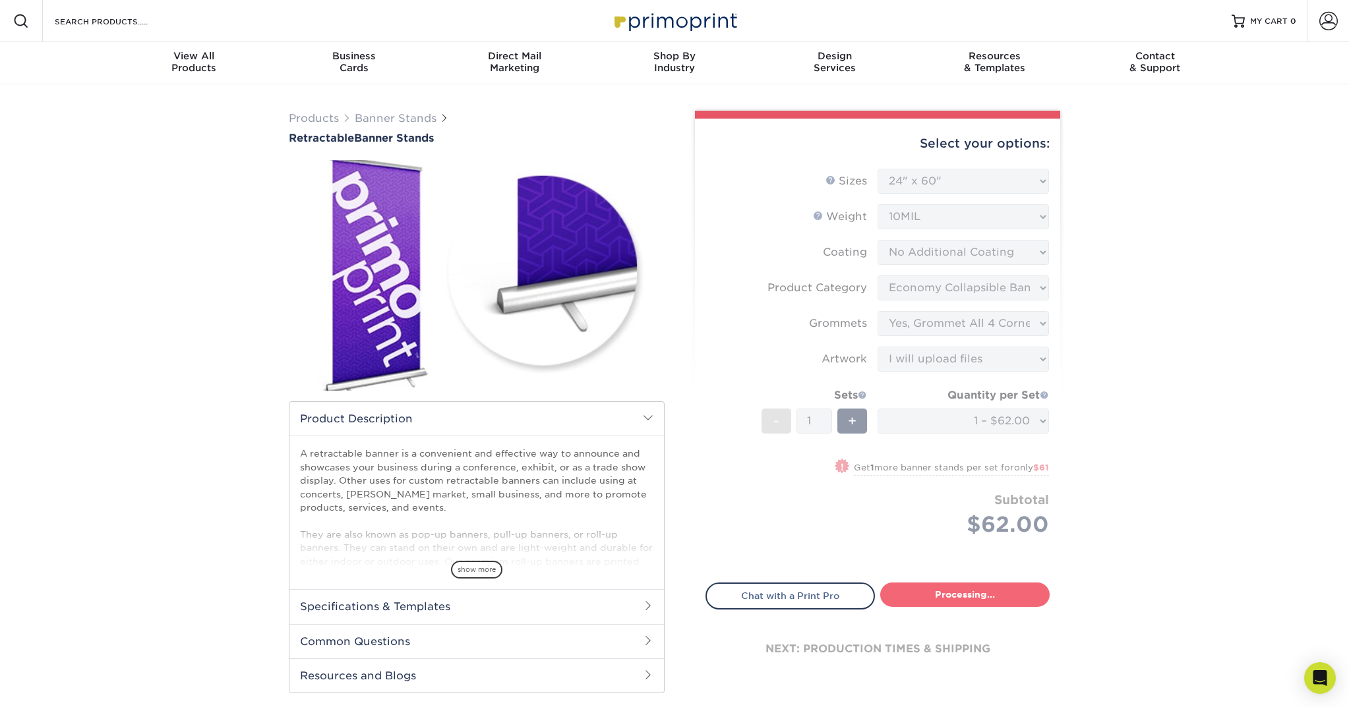
select select "43b76ee0-9185-400d-aacc-4df0303027e8"
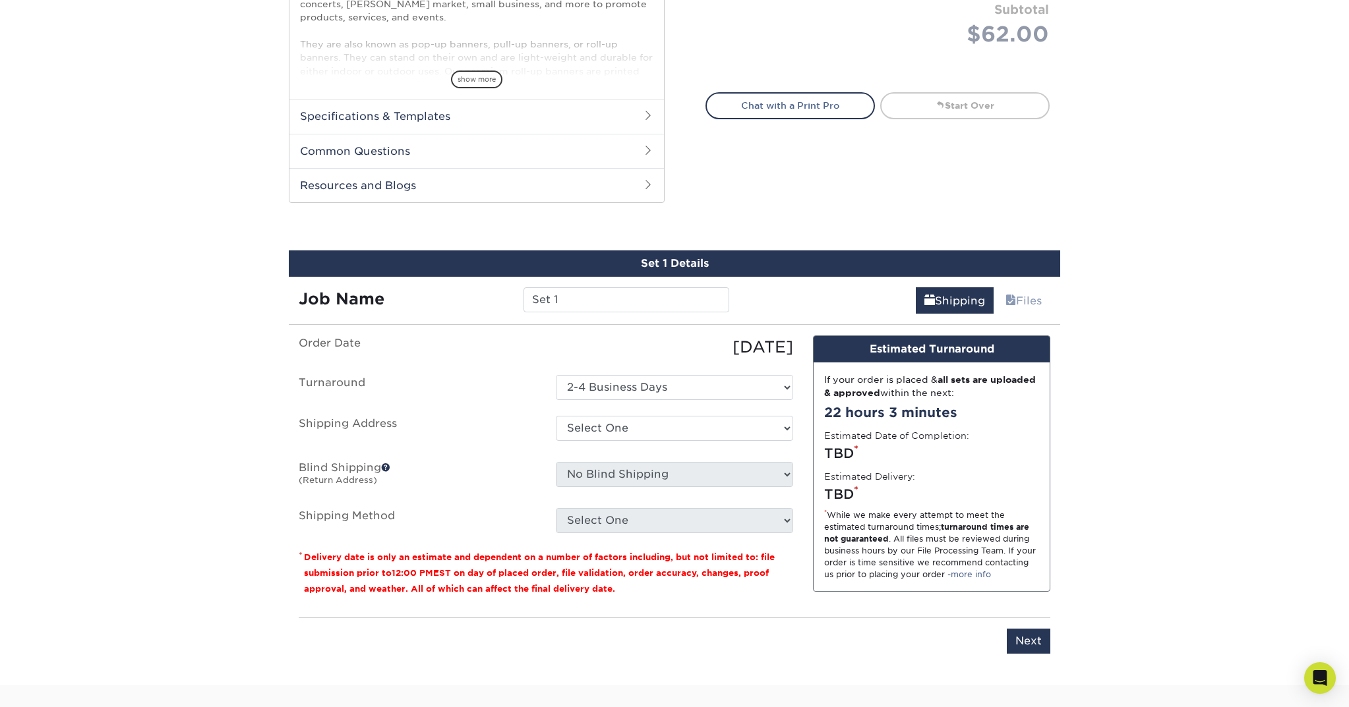
scroll to position [628, 0]
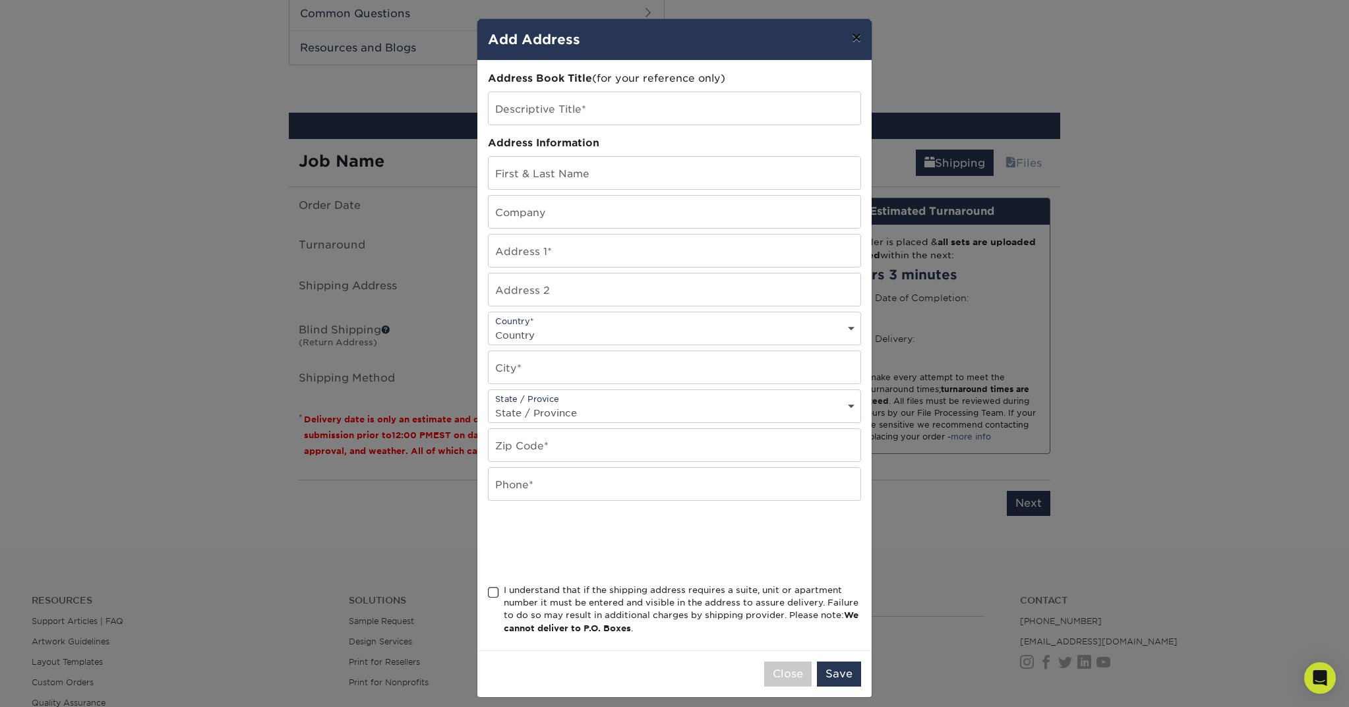
click at [852, 36] on button "×" at bounding box center [856, 37] width 30 height 37
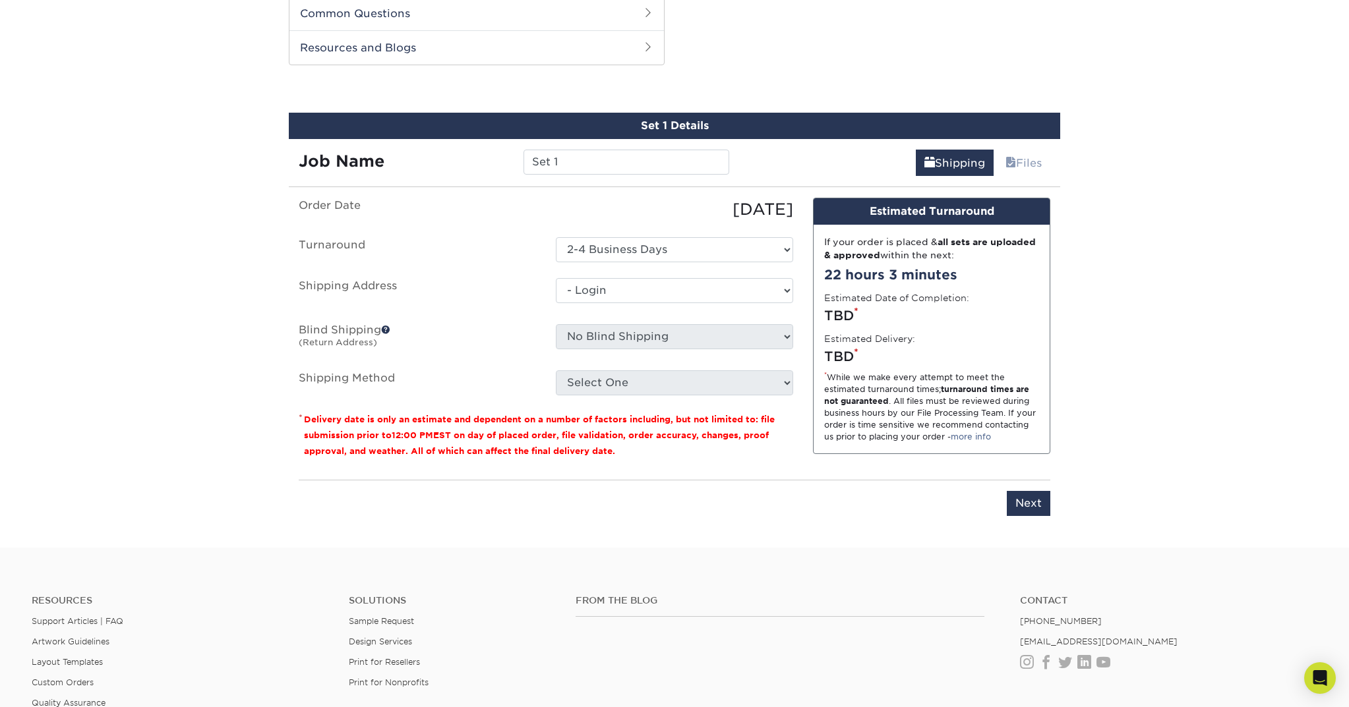
select select "-1"
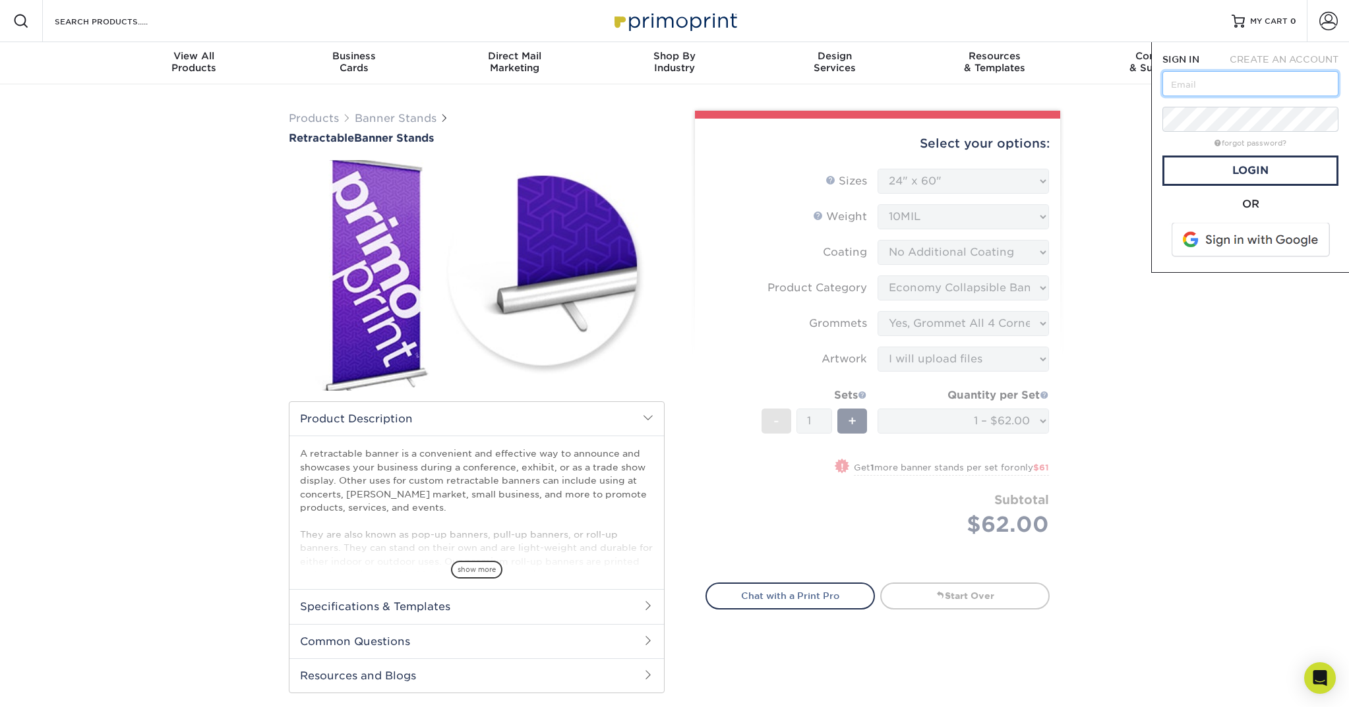
type input "[EMAIL_ADDRESS][DOMAIN_NAME]"
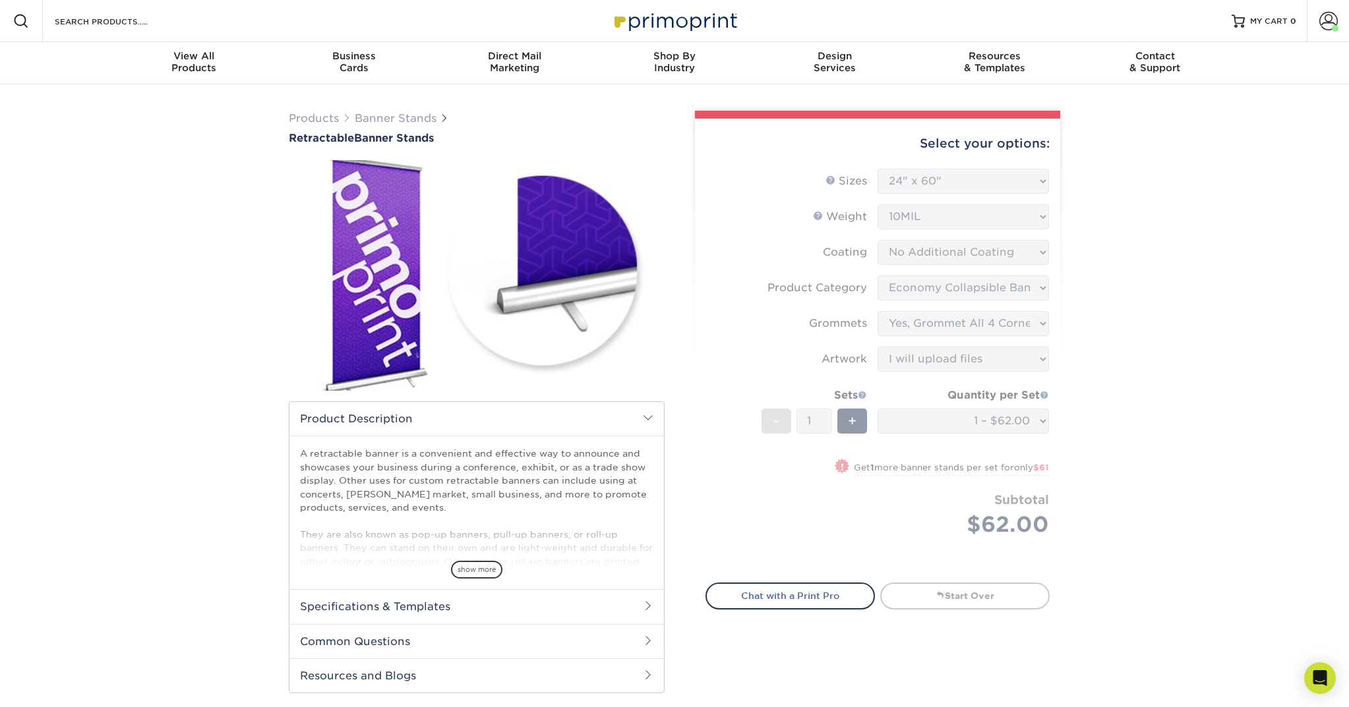
click at [828, 535] on form "Sizes Help Sizes Please Select 24" x 60" 33" x 80" 47" x 80" - 1" at bounding box center [877, 368] width 344 height 399
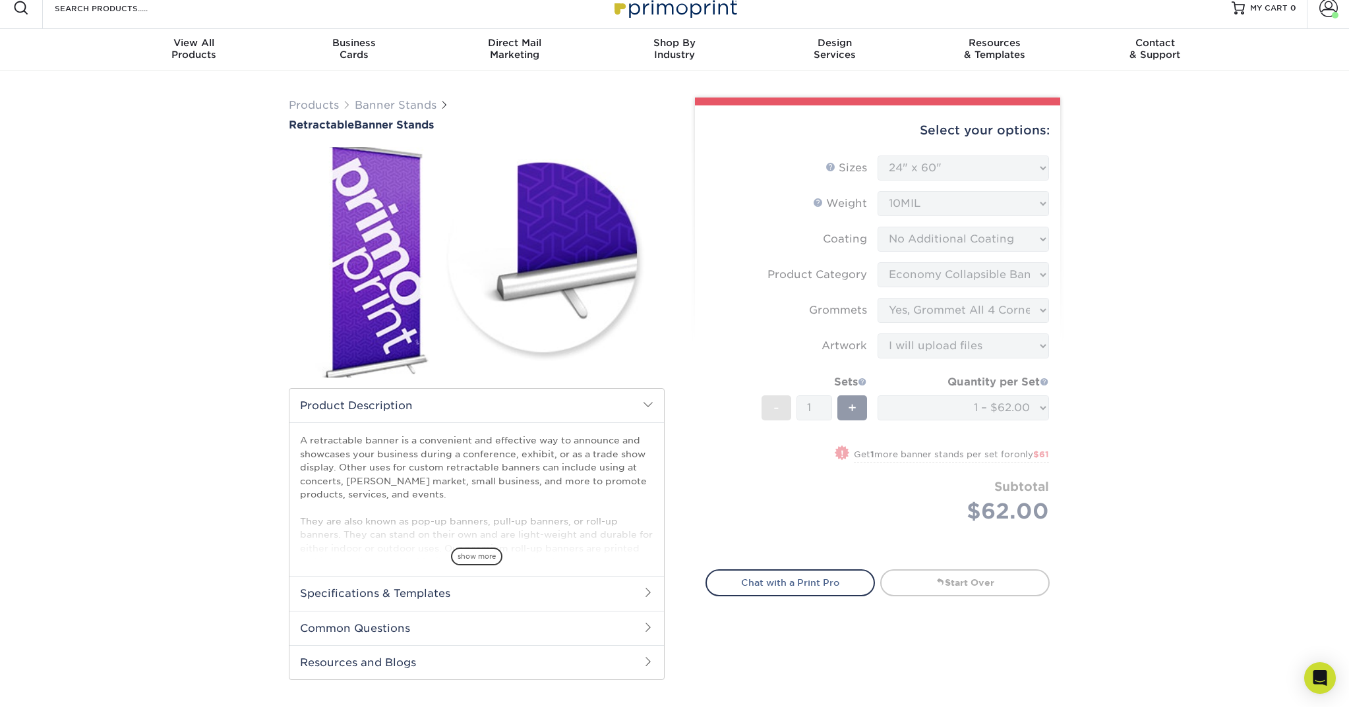
scroll to position [14, 0]
